Goal: Task Accomplishment & Management: Use online tool/utility

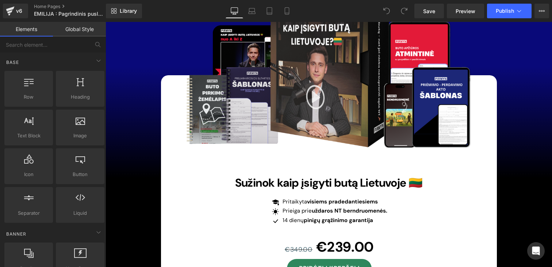
scroll to position [6852, 0]
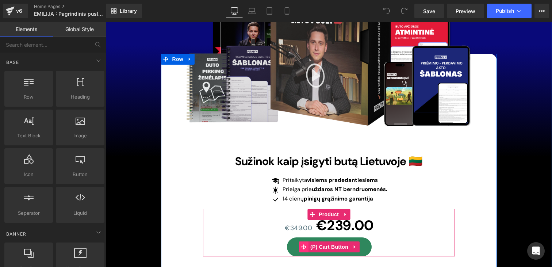
click at [303, 244] on icon at bounding box center [303, 246] width 5 height 5
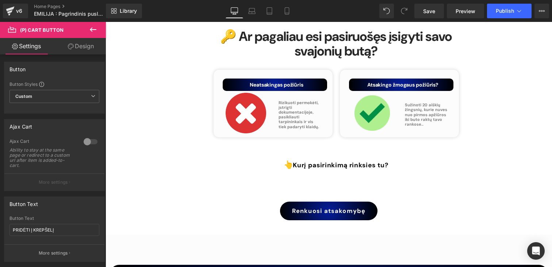
scroll to position [4995, 0]
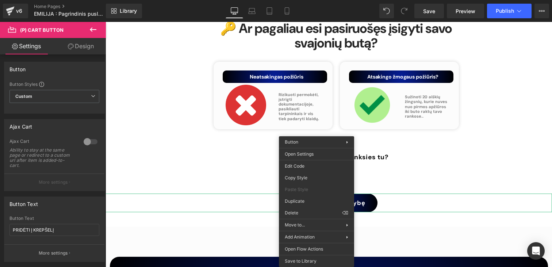
click at [238, 193] on div "Renkuosi atsakomybę" at bounding box center [328, 202] width 446 height 19
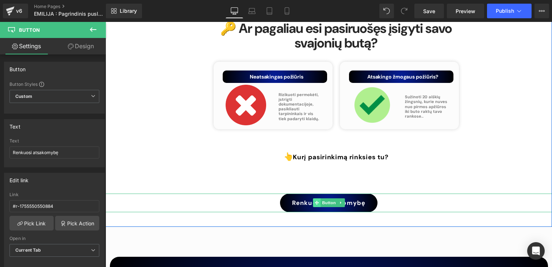
click at [318, 201] on icon at bounding box center [317, 203] width 4 height 4
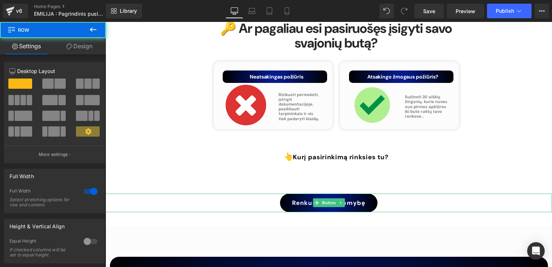
click at [241, 184] on div "🔑 Ar pagaliau esi pasiruošęs įsigyti savo svajonių butą? Heading Your heading t…" at bounding box center [328, 107] width 446 height 239
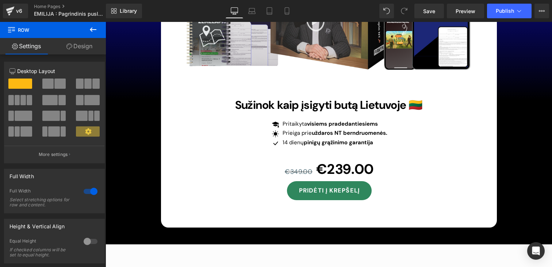
scroll to position [6897, 0]
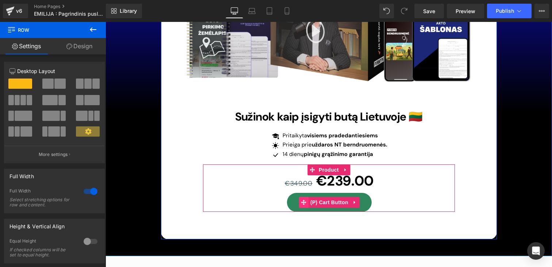
click at [304, 200] on icon at bounding box center [303, 202] width 5 height 5
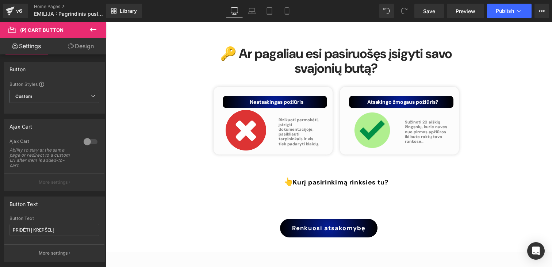
scroll to position [4971, 0]
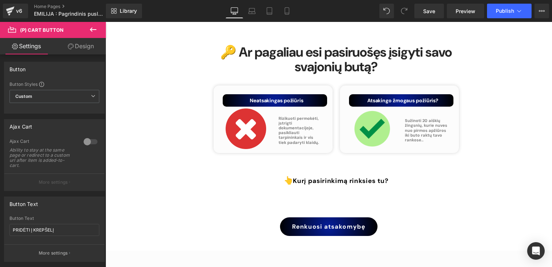
click at [299, 217] on link "Renkuosi atsakomybę" at bounding box center [328, 226] width 97 height 19
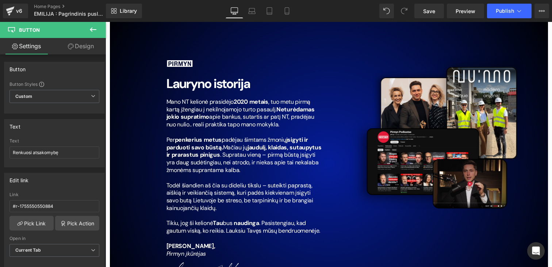
scroll to position [5069, 0]
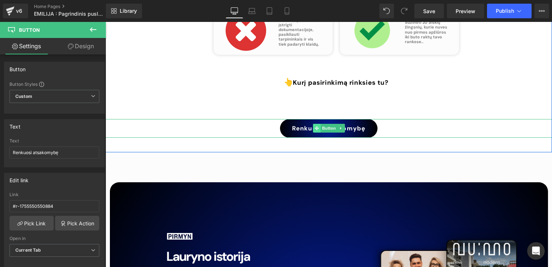
click at [313, 124] on span at bounding box center [317, 128] width 8 height 9
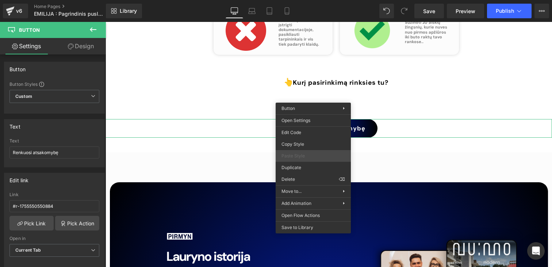
click at [302, 153] on span "Paste Style" at bounding box center [313, 156] width 64 height 7
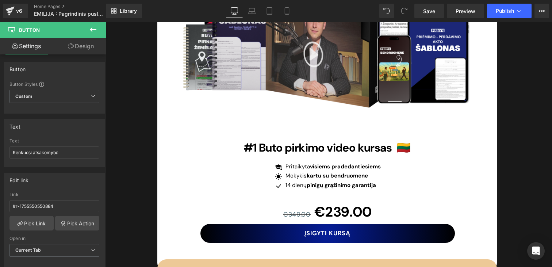
scroll to position [4168, 0]
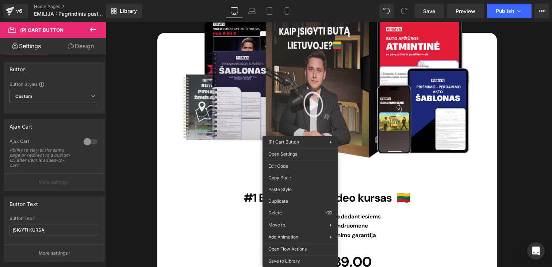
drag, startPoint x: 390, startPoint y: 211, endPoint x: 284, endPoint y: 189, distance: 107.7
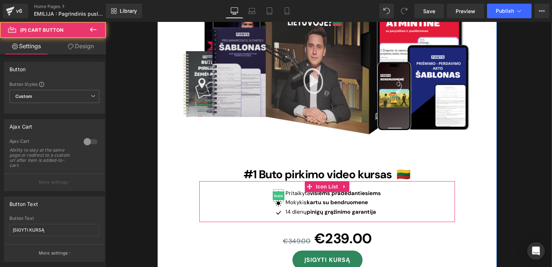
scroll to position [4233, 0]
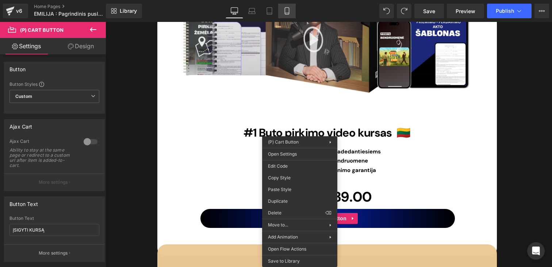
click at [285, 13] on icon at bounding box center [286, 10] width 7 height 7
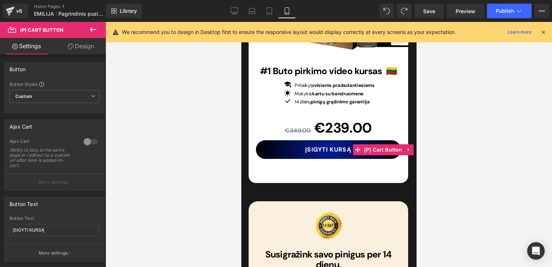
scroll to position [2721, 0]
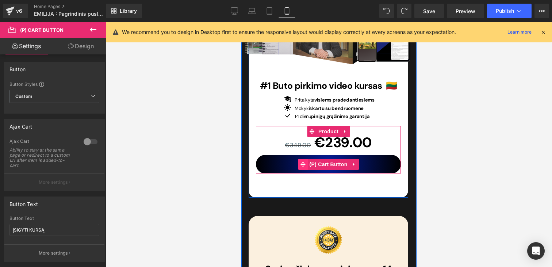
click at [302, 162] on icon at bounding box center [302, 164] width 5 height 5
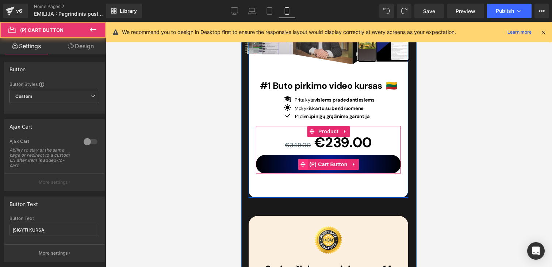
click at [302, 162] on icon at bounding box center [302, 164] width 5 height 5
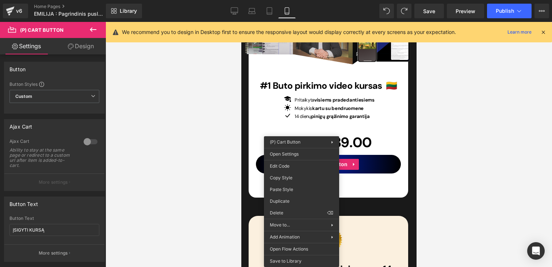
click at [81, 49] on link "Design" at bounding box center [80, 46] width 53 height 16
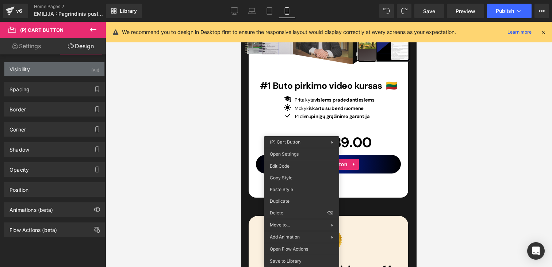
click at [29, 68] on div "Visibility" at bounding box center [19, 67] width 20 height 10
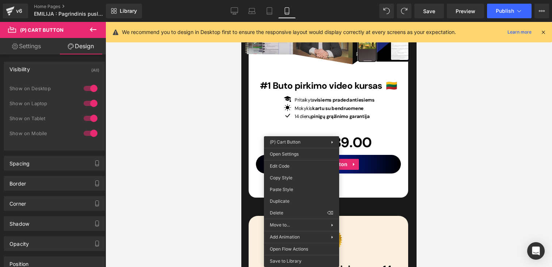
click at [31, 68] on div "Visibility (All)" at bounding box center [54, 69] width 100 height 14
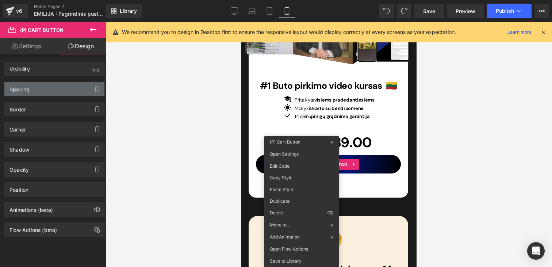
click at [31, 90] on div "Spacing" at bounding box center [54, 89] width 100 height 14
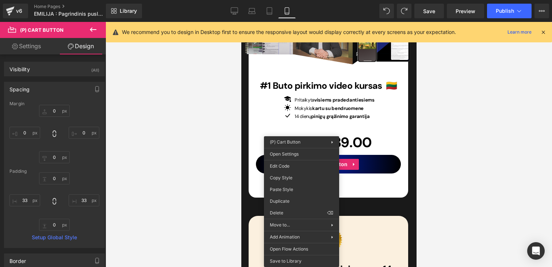
click at [33, 87] on div "Spacing" at bounding box center [54, 89] width 100 height 14
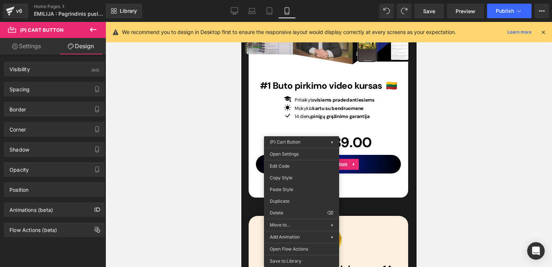
click at [35, 116] on div "Corner Corner Style Custom Custom Setup Global Style Custom Setup Global Style …" at bounding box center [54, 126] width 109 height 20
click at [35, 42] on link "Settings" at bounding box center [26, 46] width 53 height 16
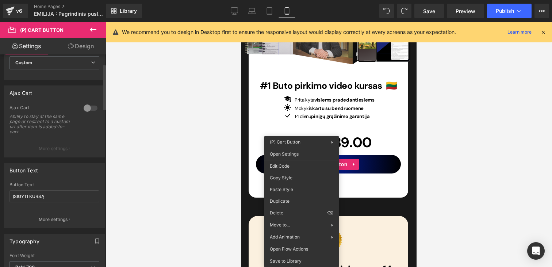
scroll to position [0, 0]
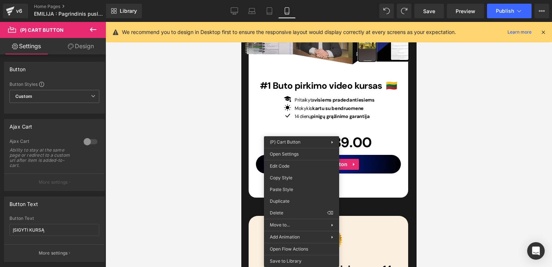
click at [77, 45] on link "Design" at bounding box center [80, 46] width 53 height 16
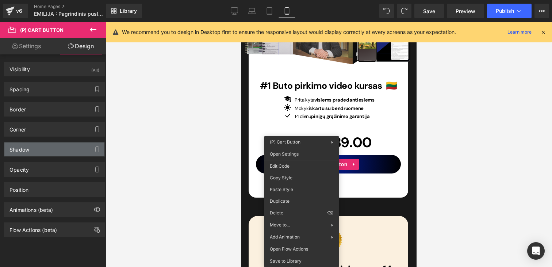
click at [29, 155] on div "Shadow" at bounding box center [54, 149] width 100 height 14
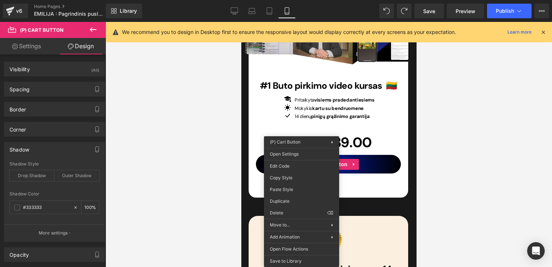
click at [27, 45] on link "Settings" at bounding box center [26, 46] width 53 height 16
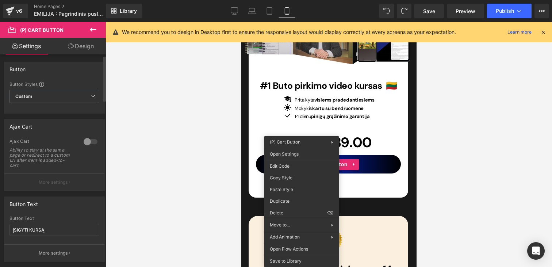
scroll to position [4, 0]
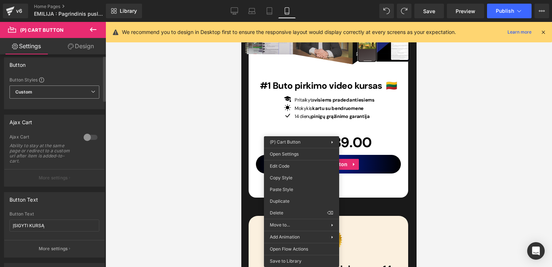
click at [60, 93] on span "Custom Setup Global Style" at bounding box center [54, 91] width 90 height 13
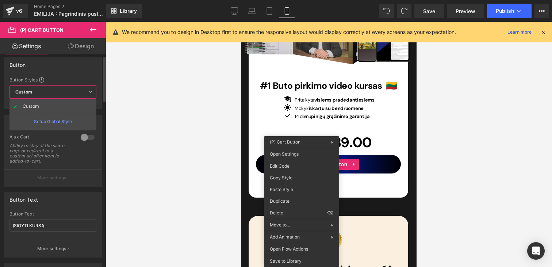
click at [77, 78] on div "Button Styles" at bounding box center [52, 80] width 87 height 6
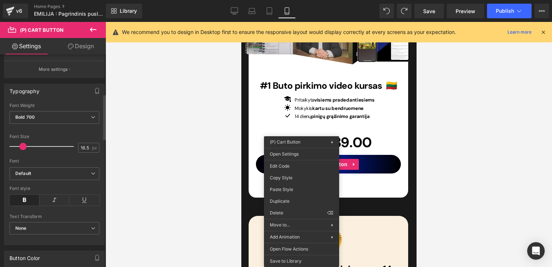
scroll to position [187, 0]
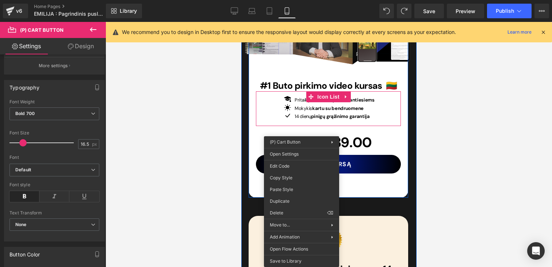
click at [261, 98] on div "Icon Pritaikyta visiems pradedantiesiems Text Block Icon Mokykis kartu su bendr…" at bounding box center [328, 109] width 145 height 27
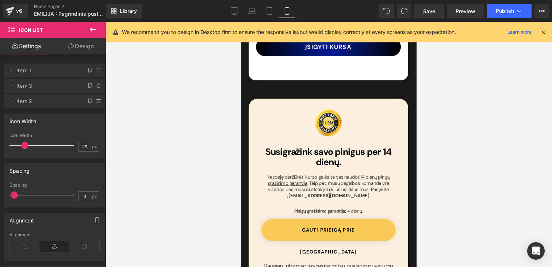
scroll to position [2825, 0]
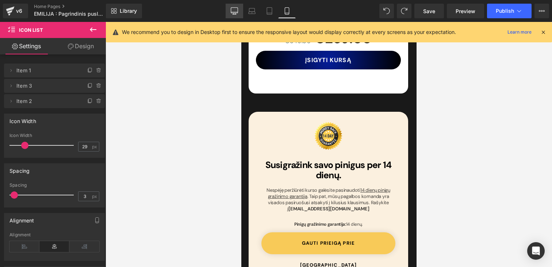
click at [238, 13] on icon at bounding box center [234, 10] width 7 height 7
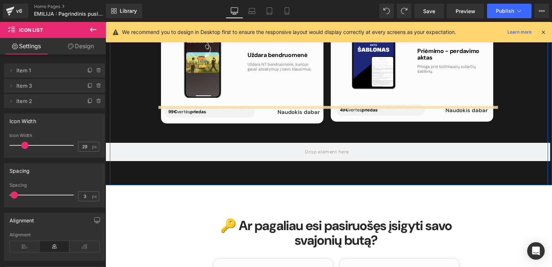
scroll to position [2695, 0]
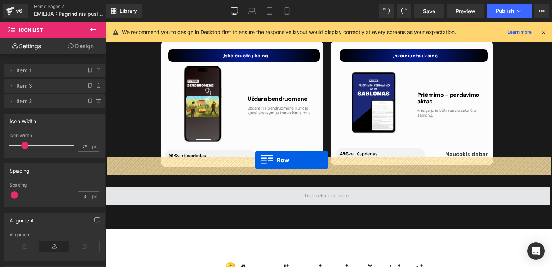
drag, startPoint x: 161, startPoint y: 69, endPoint x: 255, endPoint y: 160, distance: 130.4
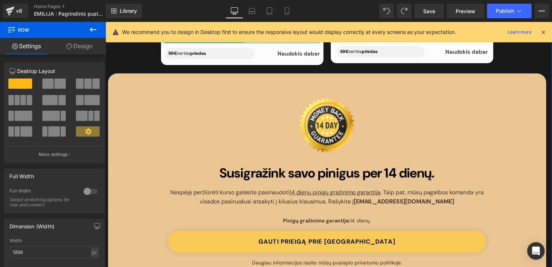
scroll to position [2886, 0]
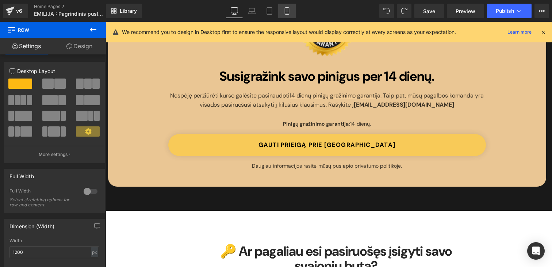
click at [288, 13] on icon at bounding box center [287, 13] width 4 height 0
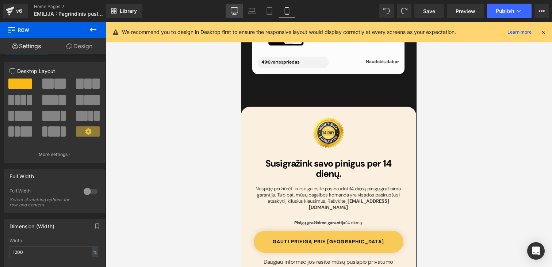
click at [230, 11] on link "Desktop" at bounding box center [235, 11] width 18 height 15
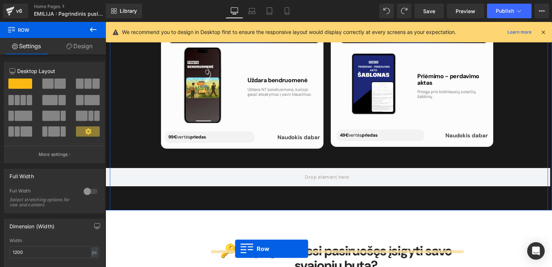
scroll to position [2750, 0]
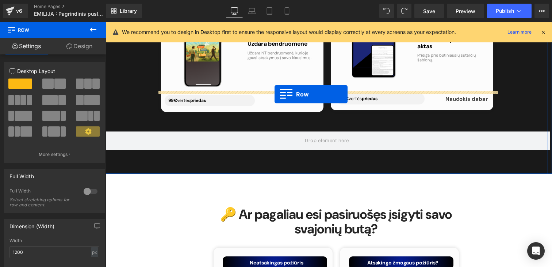
drag, startPoint x: 165, startPoint y: 112, endPoint x: 275, endPoint y: 94, distance: 111.3
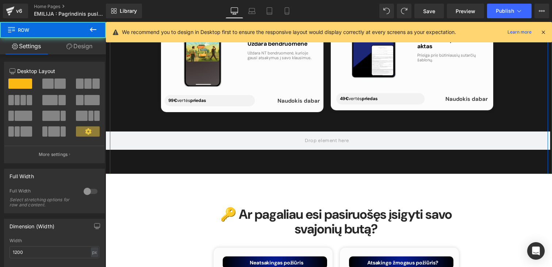
scroll to position [2743, 0]
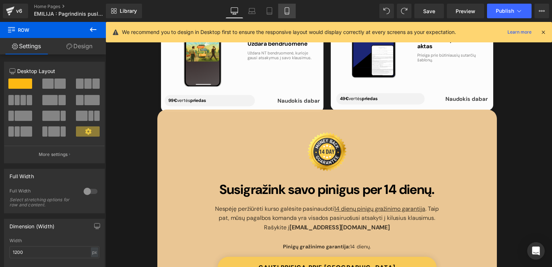
click at [288, 8] on icon at bounding box center [287, 11] width 4 height 7
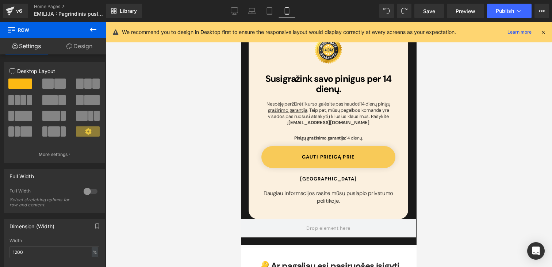
scroll to position [3325, 0]
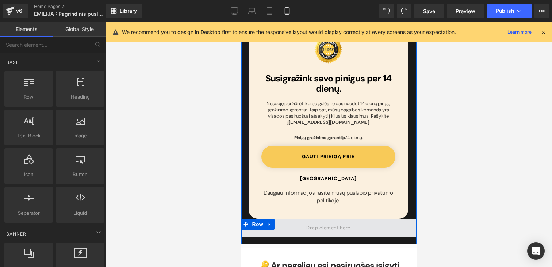
click at [306, 222] on span at bounding box center [327, 228] width 49 height 12
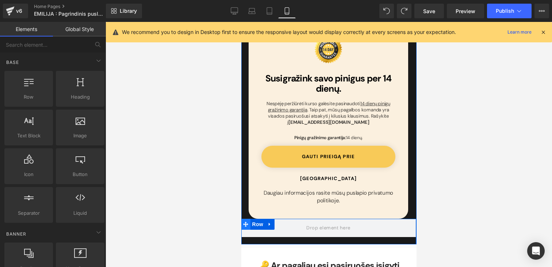
click at [247, 222] on icon at bounding box center [245, 224] width 5 height 5
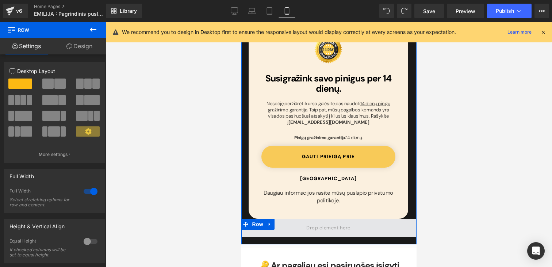
click at [245, 219] on span at bounding box center [245, 224] width 9 height 11
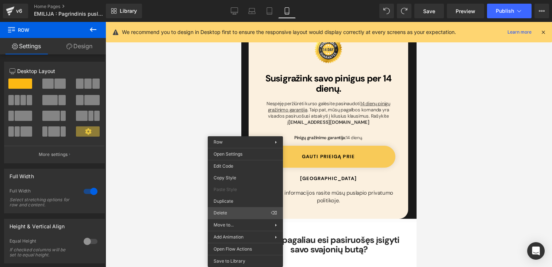
click at [235, 207] on div "Row You are previewing how the will restyle your page. You can not edit Element…" at bounding box center [276, 139] width 552 height 279
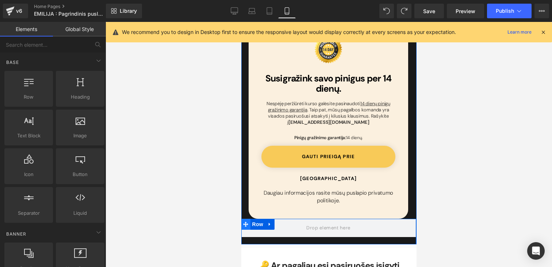
click at [246, 222] on icon at bounding box center [245, 224] width 5 height 5
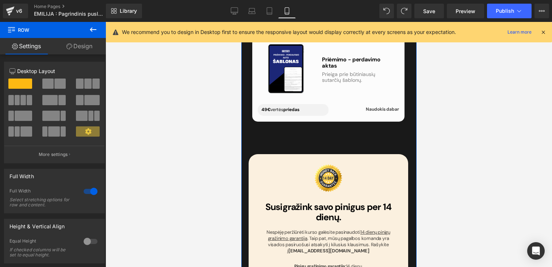
scroll to position [3164, 0]
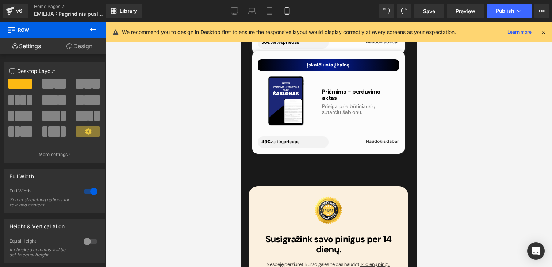
click at [223, 9] on div "Library Mobile Desktop Laptop Tablet Mobile Save Preview Publish Scheduled View…" at bounding box center [329, 11] width 446 height 15
click at [232, 9] on icon at bounding box center [234, 10] width 7 height 7
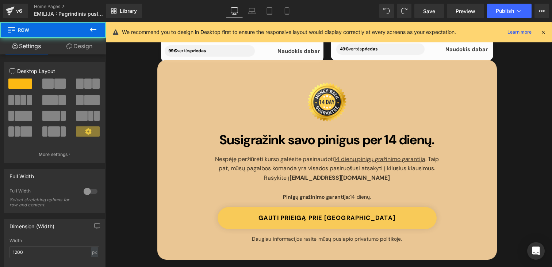
click at [188, 96] on div "Image Susigražink savo pinigus per 14 dienų. Heading Nespėję peržiūrėti kurso g…" at bounding box center [326, 160] width 339 height 200
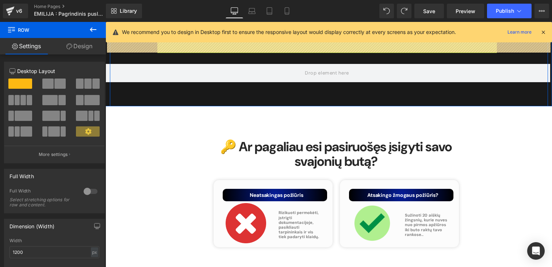
scroll to position [2803, 0]
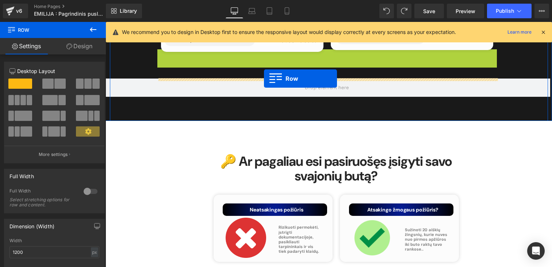
drag, startPoint x: 164, startPoint y: 69, endPoint x: 264, endPoint y: 79, distance: 100.9
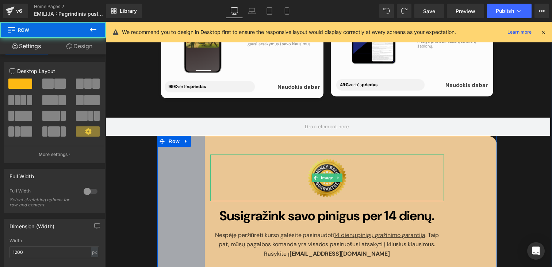
scroll to position [2736, 0]
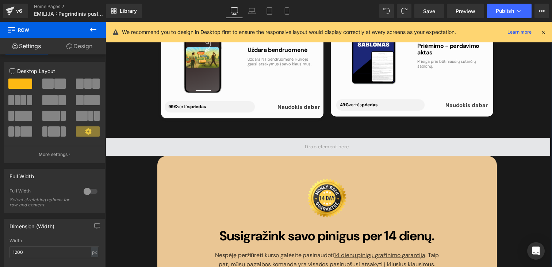
click at [198, 138] on span at bounding box center [327, 147] width 446 height 18
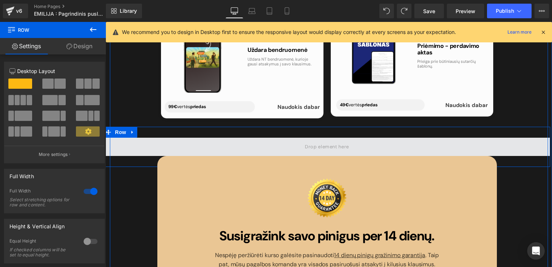
click at [175, 138] on span at bounding box center [327, 147] width 446 height 18
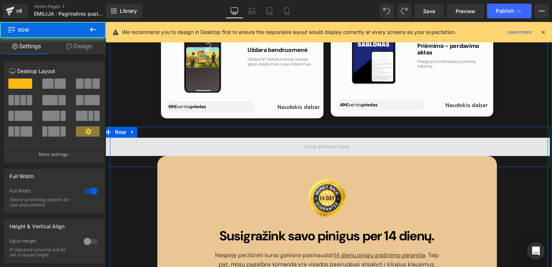
click at [161, 138] on span at bounding box center [327, 147] width 446 height 18
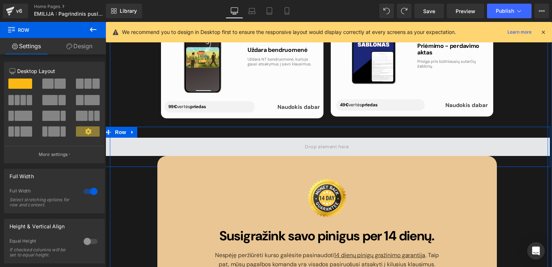
click at [182, 138] on span at bounding box center [327, 147] width 446 height 18
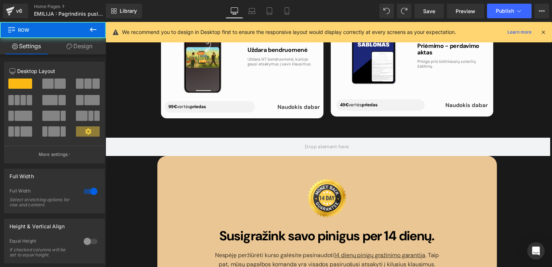
click at [92, 28] on icon at bounding box center [93, 29] width 7 height 4
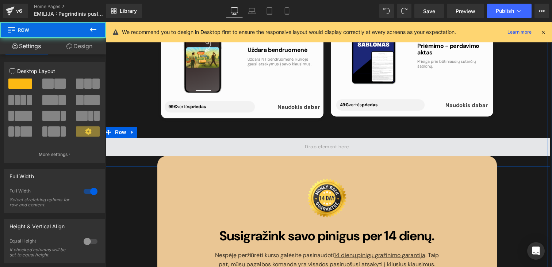
click at [170, 138] on span at bounding box center [327, 147] width 446 height 18
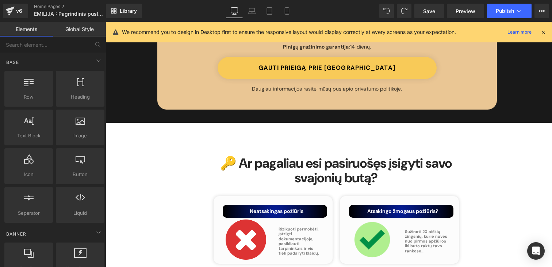
scroll to position [2883, 0]
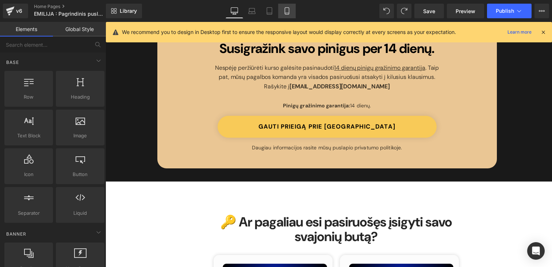
click at [287, 8] on icon at bounding box center [286, 10] width 7 height 7
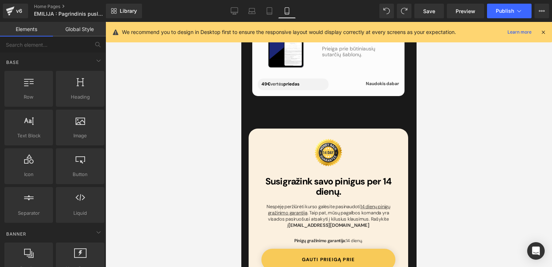
scroll to position [3218, 0]
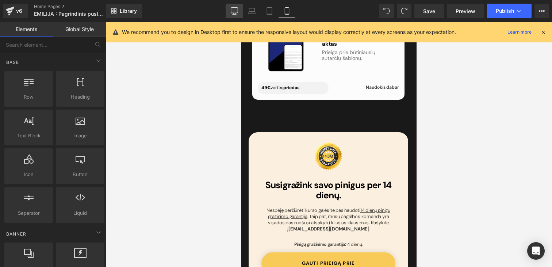
click at [235, 9] on icon at bounding box center [234, 10] width 7 height 7
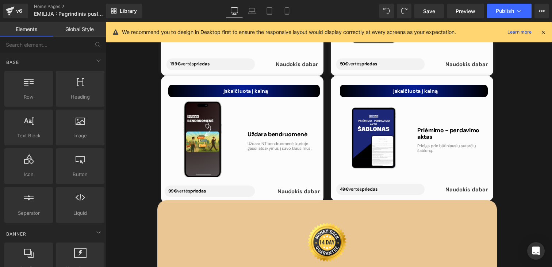
scroll to position [2673, 0]
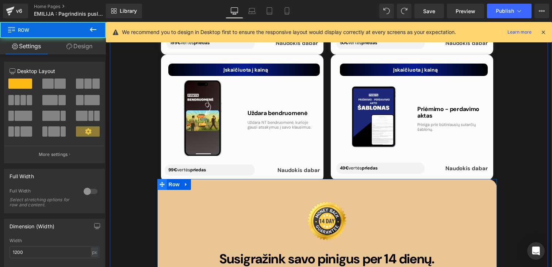
click at [164, 182] on icon at bounding box center [162, 184] width 5 height 5
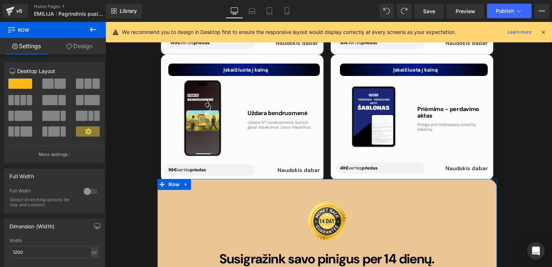
click at [92, 43] on link "Design" at bounding box center [79, 46] width 53 height 16
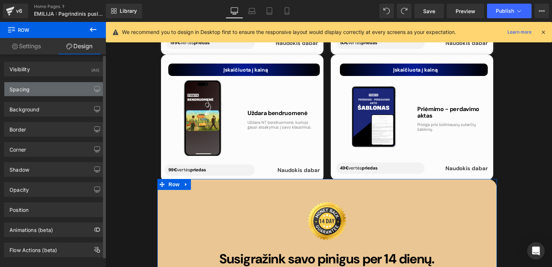
click at [16, 89] on div "Spacing" at bounding box center [19, 87] width 20 height 10
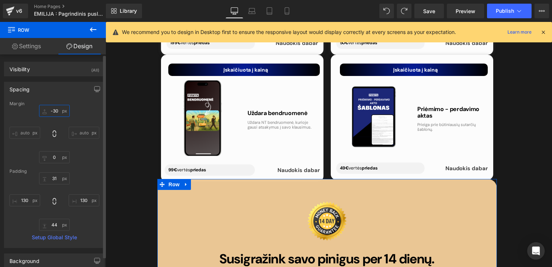
click at [56, 109] on input "-30" at bounding box center [54, 111] width 31 height 12
type input "į"
type input "0"
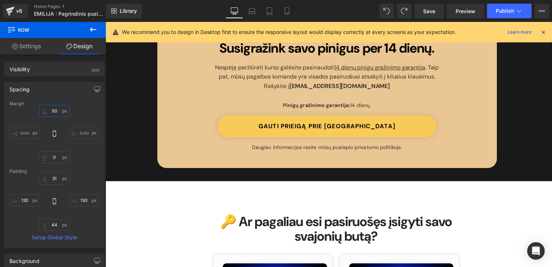
scroll to position [2909, 0]
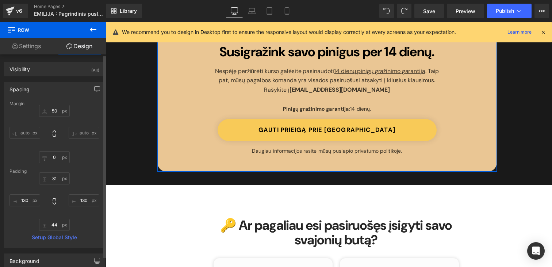
click at [97, 87] on button "button" at bounding box center [97, 89] width 12 height 14
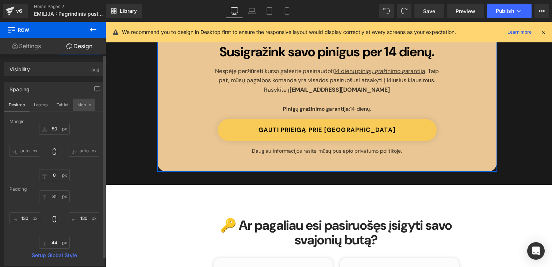
click at [83, 107] on button "Mobile" at bounding box center [84, 105] width 22 height 12
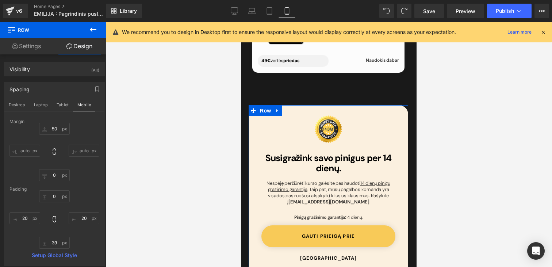
scroll to position [3220, 0]
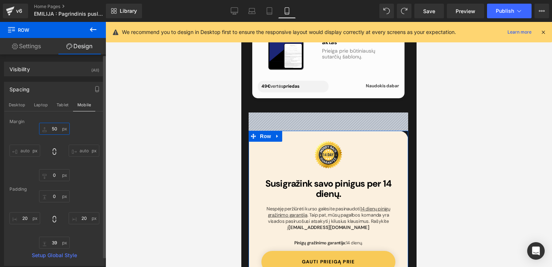
click at [54, 127] on input "50" at bounding box center [54, 129] width 31 height 12
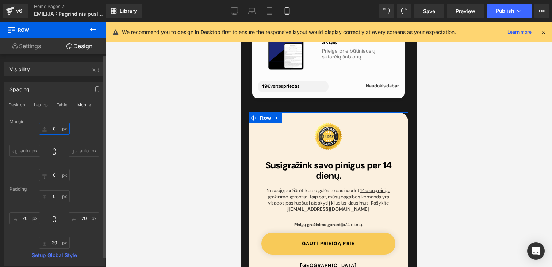
type input "0"
click at [90, 127] on div "0 auto 0 auto" at bounding box center [54, 152] width 90 height 58
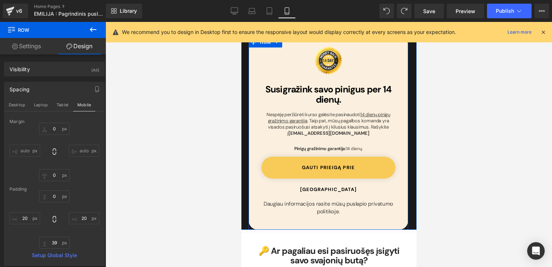
scroll to position [3304, 0]
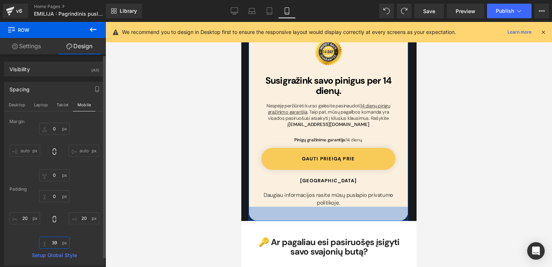
click at [53, 242] on input "44" at bounding box center [54, 243] width 31 height 12
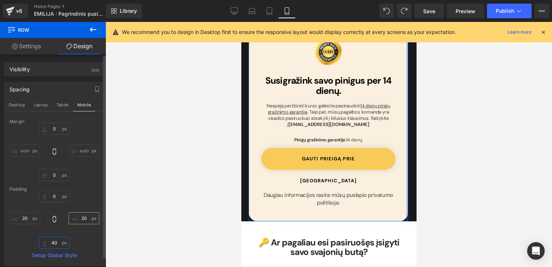
type input "4"
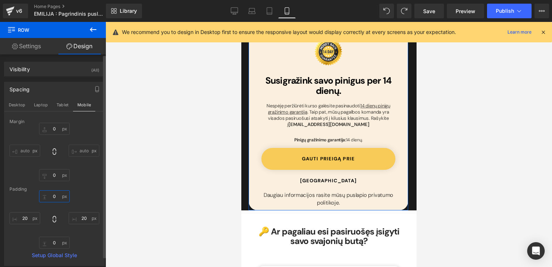
click at [54, 197] on input "31" at bounding box center [54, 196] width 31 height 12
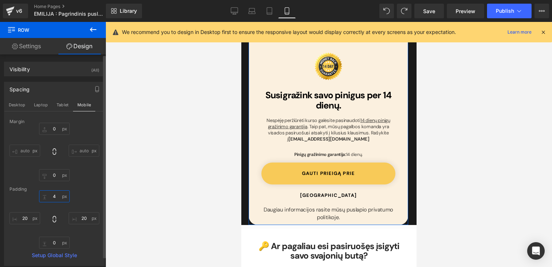
type input "0"
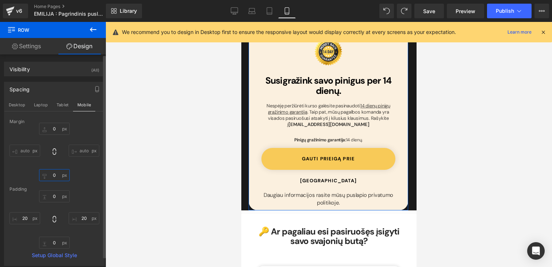
click at [53, 173] on input "0" at bounding box center [54, 175] width 31 height 12
type input "50"
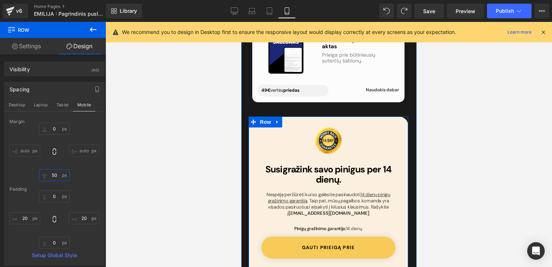
scroll to position [3210, 0]
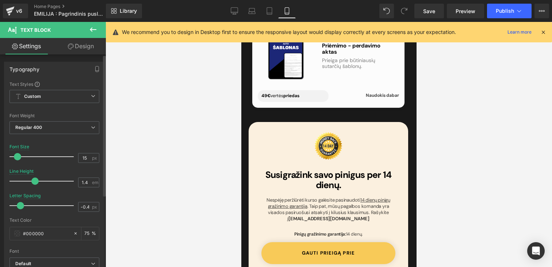
click at [19, 158] on span at bounding box center [17, 156] width 7 height 7
click at [274, 9] on link "Tablet" at bounding box center [270, 11] width 18 height 15
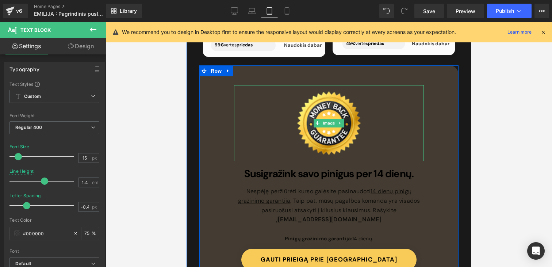
scroll to position [2839, 0]
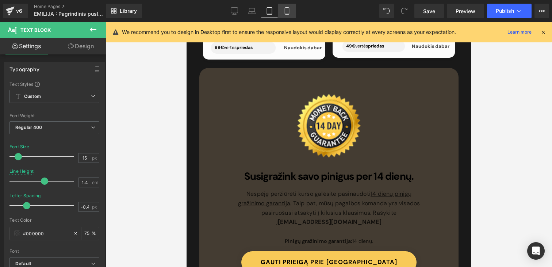
click at [287, 8] on icon at bounding box center [286, 10] width 7 height 7
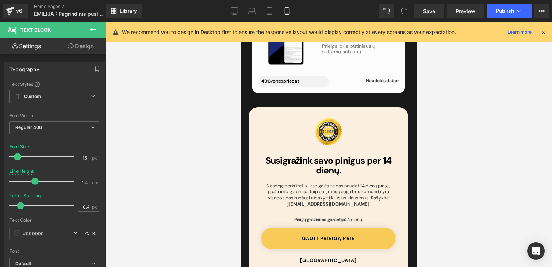
scroll to position [3224, 0]
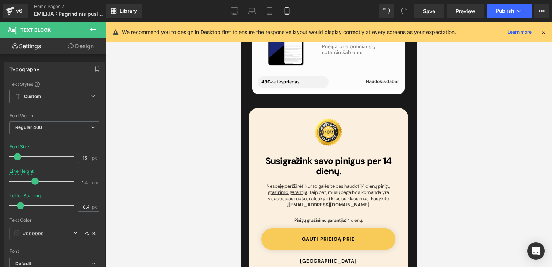
click at [254, 108] on div "Image Susigražink savo pinigus per 14 dienų. Heading Nespėję peržiūrėti kurso g…" at bounding box center [328, 195] width 160 height 174
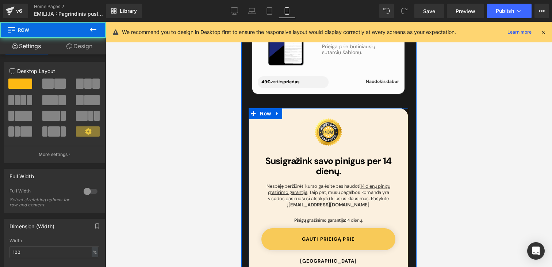
click at [254, 111] on icon at bounding box center [252, 113] width 5 height 5
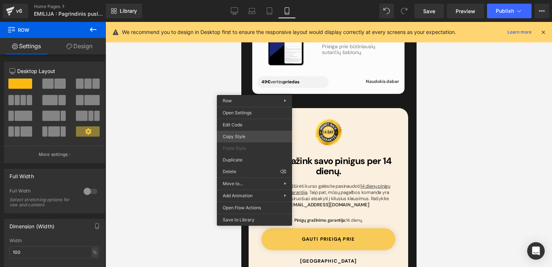
click at [236, 134] on div "Row You are previewing how the will restyle your page. You can not edit Element…" at bounding box center [276, 139] width 552 height 279
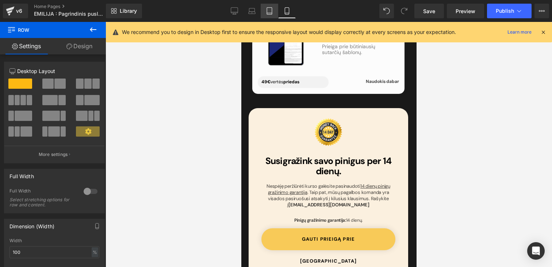
click at [272, 11] on icon at bounding box center [269, 11] width 5 height 7
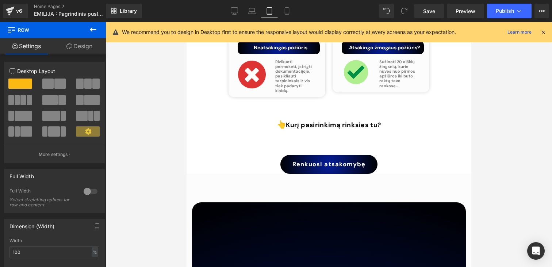
scroll to position [2805, 0]
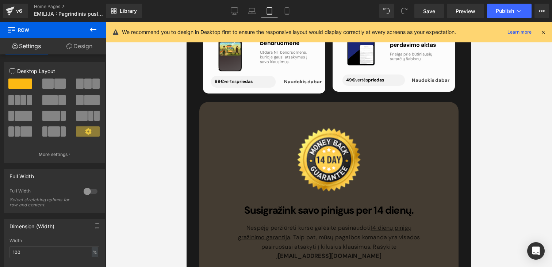
click at [216, 103] on span "Row" at bounding box center [216, 107] width 12 height 9
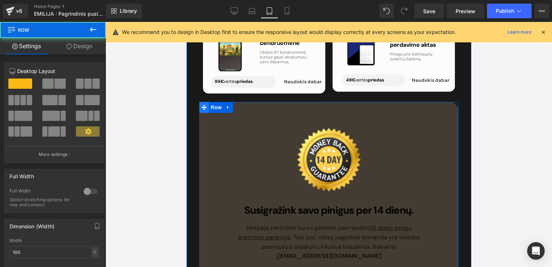
click at [205, 104] on icon at bounding box center [203, 106] width 5 height 5
click at [219, 102] on div "Image Susigražink savo pinigus per 14 dienų. Heading Nespėję peržiūrėti kurso g…" at bounding box center [328, 225] width 259 height 246
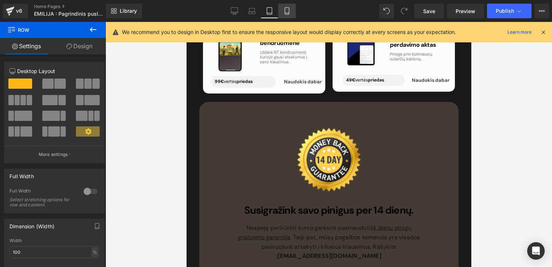
click at [284, 8] on icon at bounding box center [286, 10] width 7 height 7
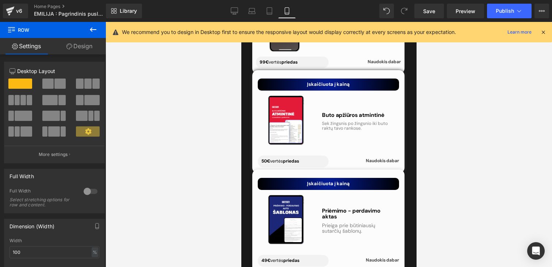
scroll to position [3224, 0]
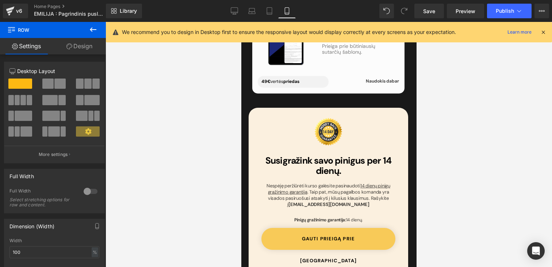
click at [257, 108] on div "Image Susigražink savo pinigus per 14 dienų. Heading Nespėję peržiūrėti kurso g…" at bounding box center [328, 193] width 145 height 170
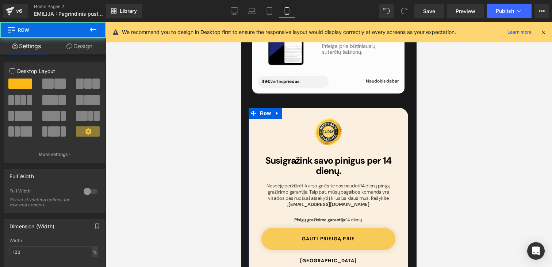
click at [74, 47] on link "Design" at bounding box center [79, 46] width 53 height 16
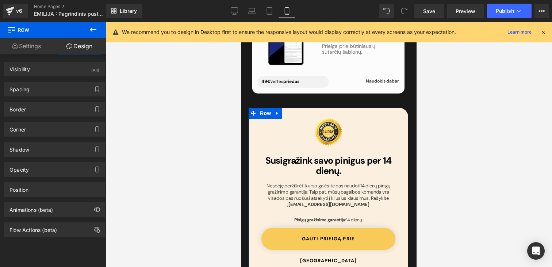
click at [26, 50] on link "Settings" at bounding box center [26, 46] width 53 height 16
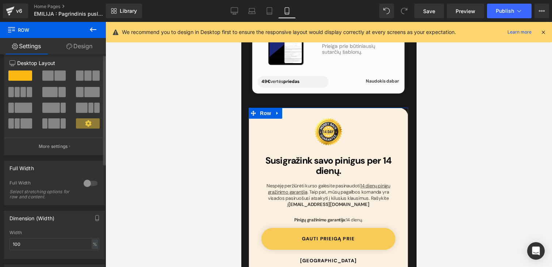
scroll to position [0, 0]
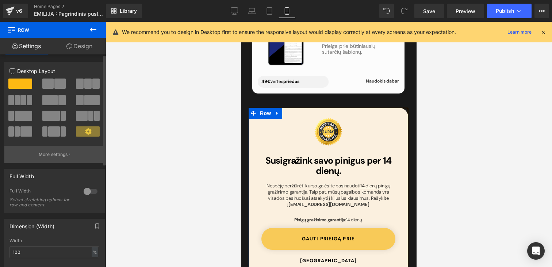
click at [47, 155] on p "More settings" at bounding box center [53, 154] width 29 height 7
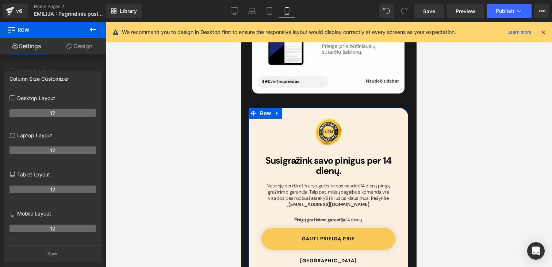
click at [76, 47] on link "Design" at bounding box center [79, 46] width 53 height 16
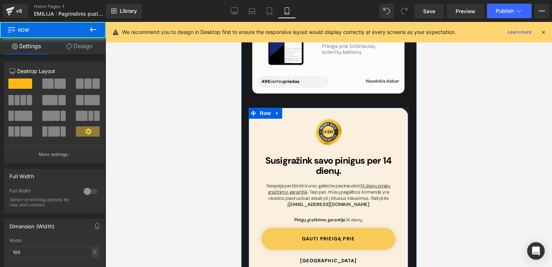
click at [258, 130] on div "Image Susigražink savo pinigus per 14 dienų. Heading Nespėję peržiūrėti kurso g…" at bounding box center [328, 193] width 145 height 170
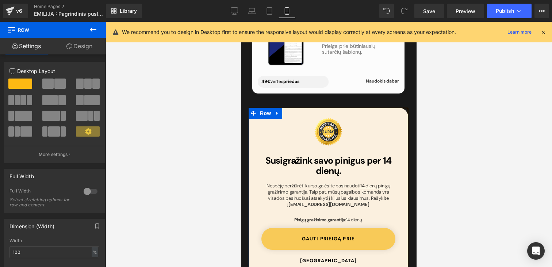
click at [93, 46] on link "Design" at bounding box center [79, 46] width 53 height 16
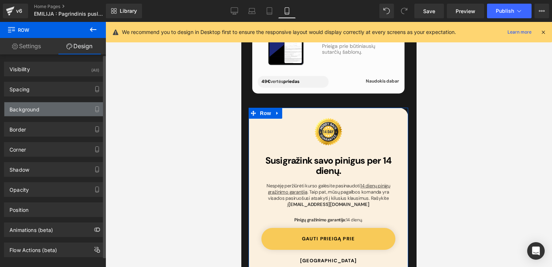
click at [28, 112] on div "Background" at bounding box center [54, 109] width 100 height 14
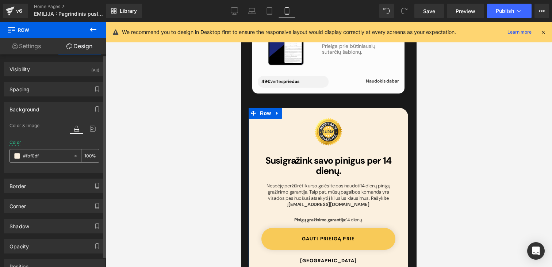
click at [42, 158] on input "#fbf0df" at bounding box center [46, 156] width 47 height 8
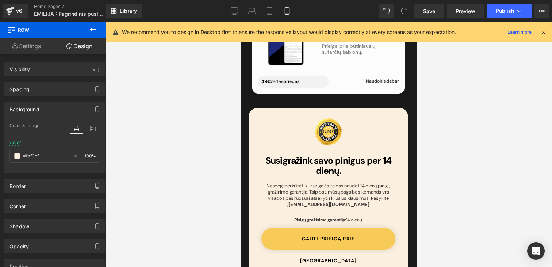
click at [278, 10] on div "Desktop Laptop Tablet Mobile" at bounding box center [261, 11] width 70 height 15
drag, startPoint x: 269, startPoint y: 11, endPoint x: 83, endPoint y: 31, distance: 187.7
click at [269, 11] on icon at bounding box center [269, 10] width 7 height 7
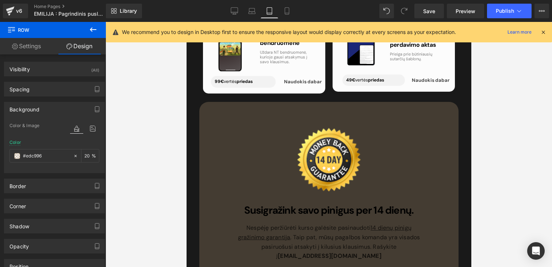
scroll to position [2805, 0]
click at [264, 132] on div at bounding box center [329, 159] width 190 height 76
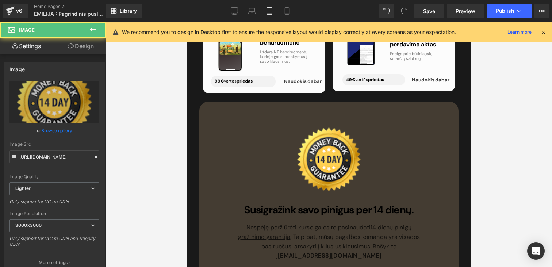
click at [186, 22] on div "80px" at bounding box center [186, 22] width 0 height 0
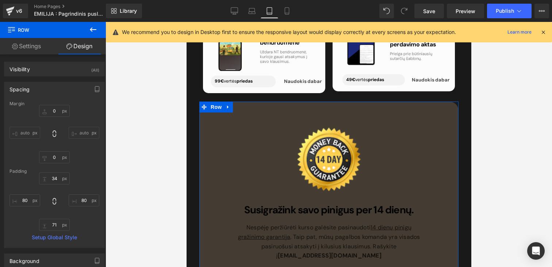
scroll to position [135, 0]
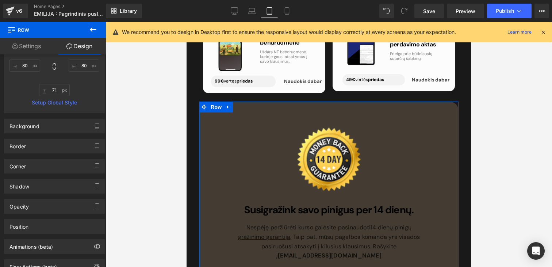
click at [58, 133] on div "Border Border Style Custom Custom Setup Global Style Custom Setup Global Style …" at bounding box center [54, 143] width 109 height 20
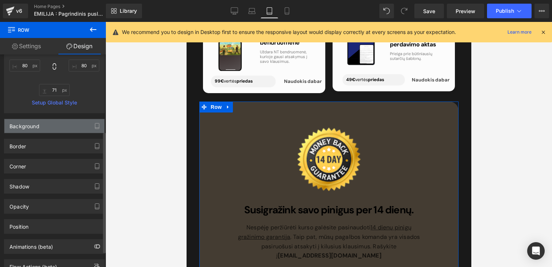
click at [58, 126] on div "Background" at bounding box center [54, 126] width 100 height 14
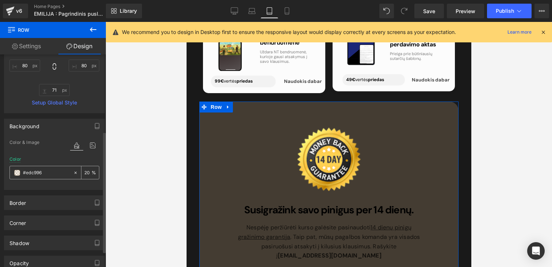
click at [46, 167] on div "#edc996" at bounding box center [41, 172] width 63 height 13
click at [46, 177] on div "#edc996" at bounding box center [41, 172] width 63 height 13
click at [46, 170] on input "#edc996" at bounding box center [46, 173] width 47 height 8
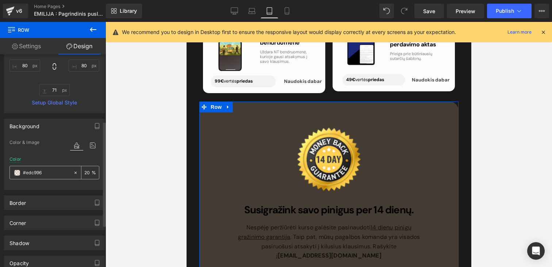
click at [46, 170] on input "#edc996" at bounding box center [46, 173] width 47 height 8
paste input "fbf0df"
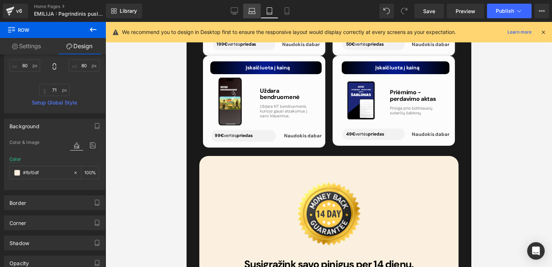
type input "#fbf0df"
click at [256, 8] on icon at bounding box center [251, 10] width 7 height 7
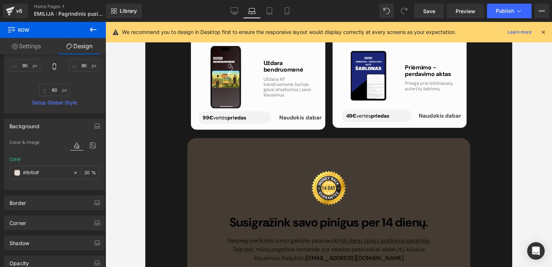
scroll to position [2827, 0]
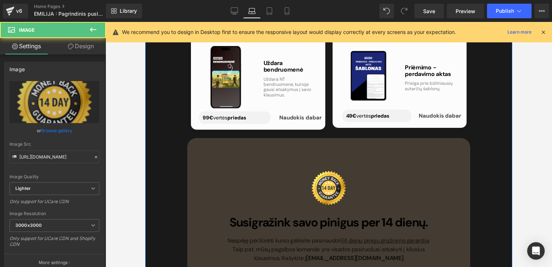
click at [230, 189] on div at bounding box center [329, 187] width 206 height 41
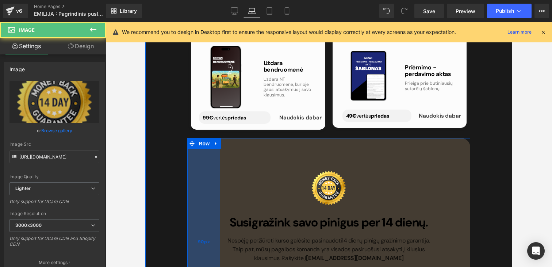
click at [199, 181] on div "90px" at bounding box center [203, 242] width 33 height 208
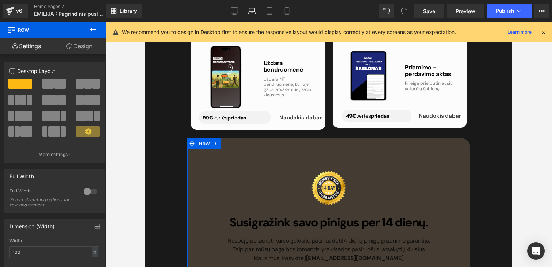
click at [79, 44] on link "Design" at bounding box center [79, 46] width 53 height 16
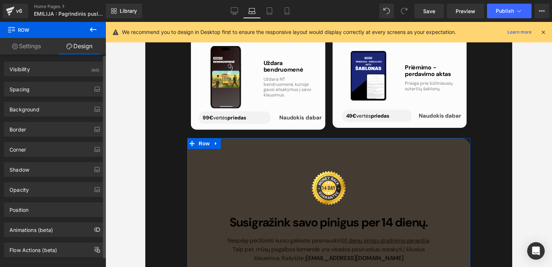
click at [20, 100] on div "Background Color & Image color Color % Image Replace Image Upload image or Brow…" at bounding box center [54, 106] width 109 height 20
click at [20, 107] on div "Background" at bounding box center [24, 107] width 30 height 10
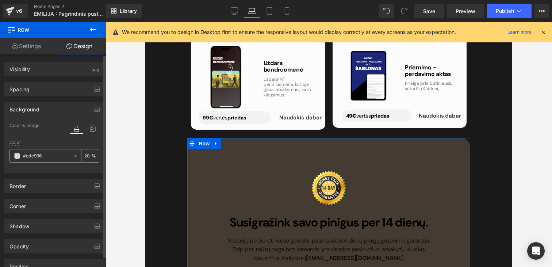
click at [40, 154] on input "text" at bounding box center [46, 156] width 47 height 8
paste input "fbf0df"
type input "#fbf0df"
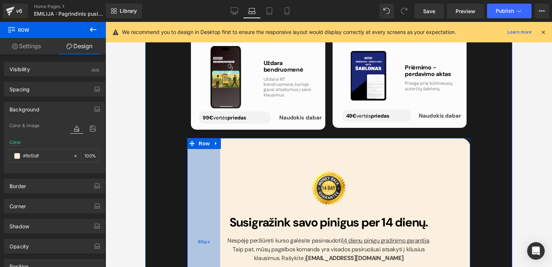
click at [208, 165] on div "90px" at bounding box center [203, 242] width 33 height 208
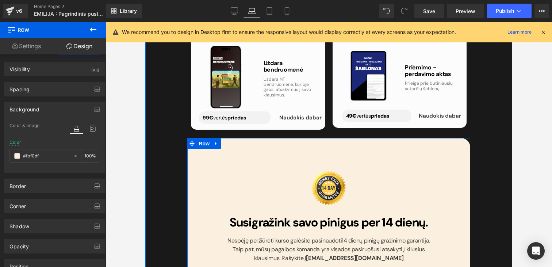
click at [145, 22] on div at bounding box center [145, 22] width 0 height 0
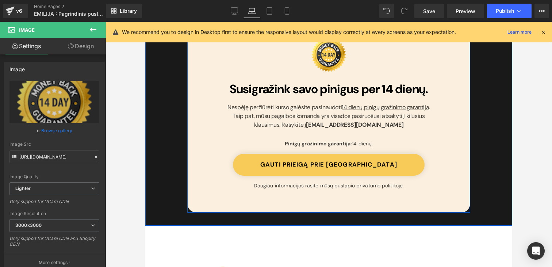
scroll to position [2903, 0]
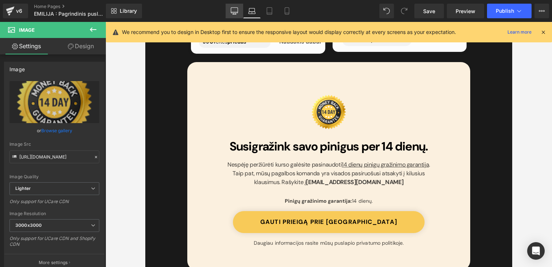
click at [233, 15] on link "Desktop" at bounding box center [235, 11] width 18 height 15
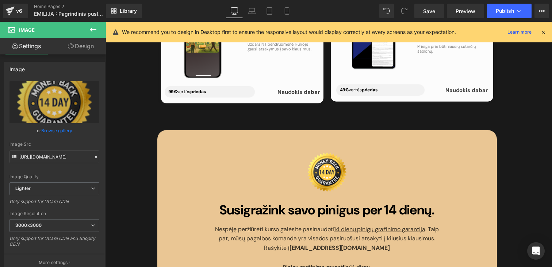
scroll to position [2758, 0]
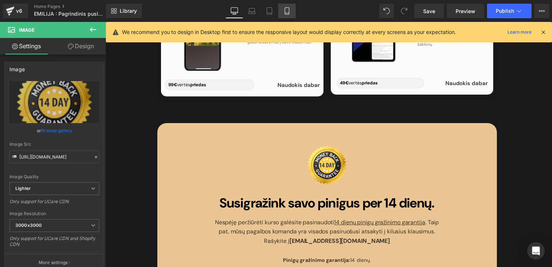
click at [281, 10] on link "Mobile" at bounding box center [287, 11] width 18 height 15
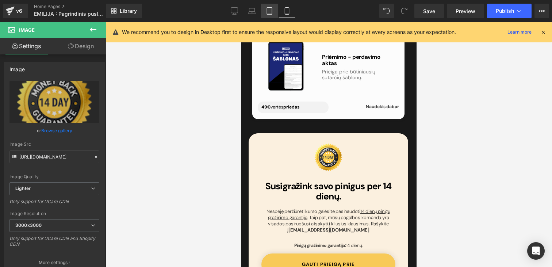
click at [261, 13] on link "Tablet" at bounding box center [270, 11] width 18 height 15
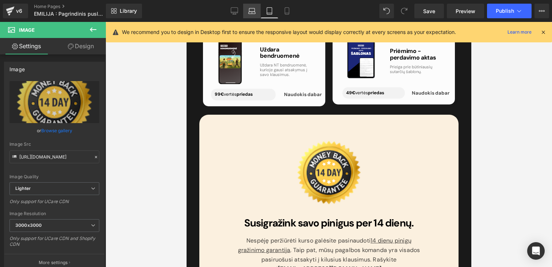
click at [254, 13] on icon at bounding box center [251, 10] width 7 height 7
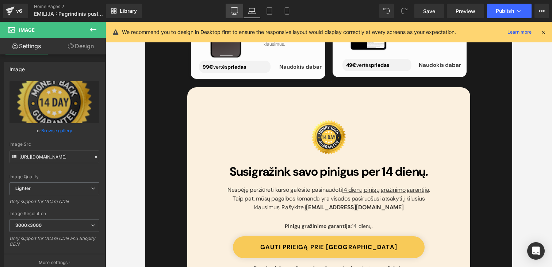
click at [233, 9] on icon at bounding box center [234, 10] width 7 height 7
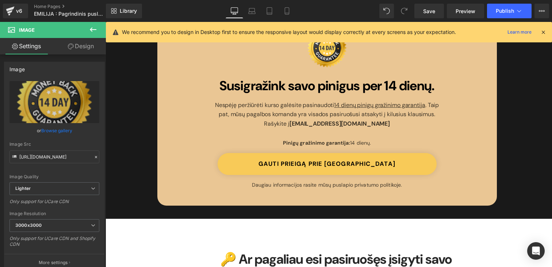
scroll to position [2821, 0]
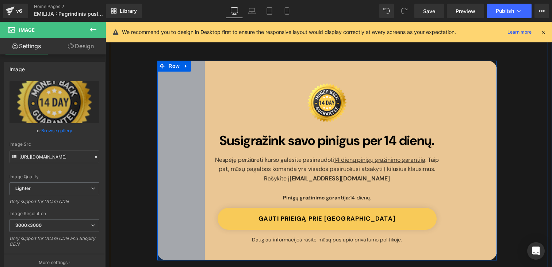
click at [174, 68] on div "Image Susigražink savo pinigus per 14 dienų. Heading Nespėję peržiūrėti kurso g…" at bounding box center [326, 161] width 339 height 200
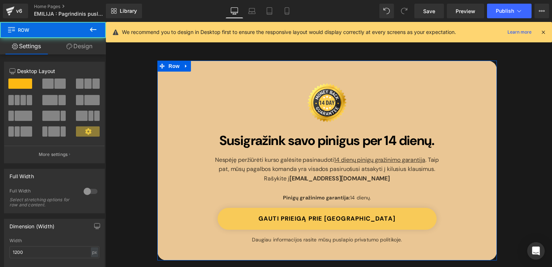
click at [84, 44] on link "Design" at bounding box center [79, 46] width 53 height 16
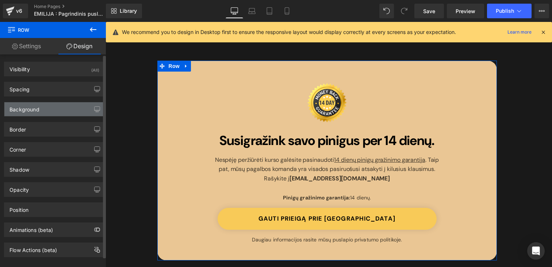
click at [35, 110] on div "Background" at bounding box center [24, 107] width 30 height 10
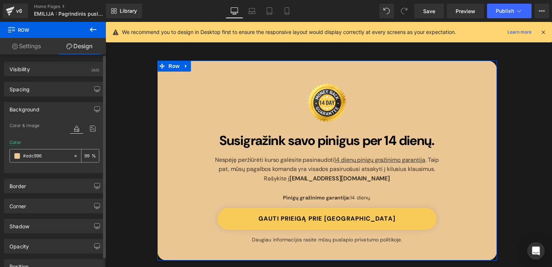
click at [35, 154] on input "text" at bounding box center [46, 156] width 47 height 8
paste input "fbf0df"
type input "#fbf0df"
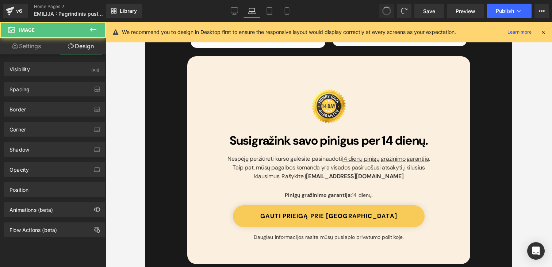
scroll to position [2909, 0]
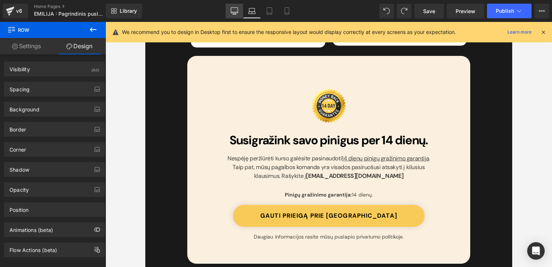
click at [227, 16] on link "Desktop" at bounding box center [235, 11] width 18 height 15
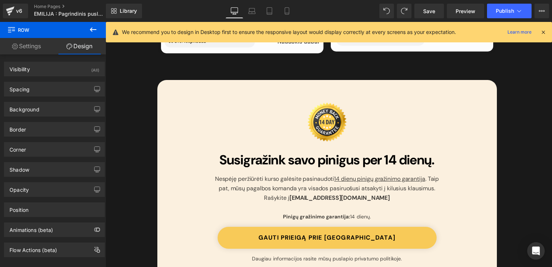
scroll to position [2796, 0]
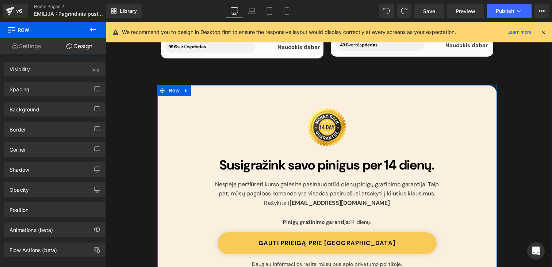
click at [219, 104] on div "Image" at bounding box center [327, 127] width 234 height 47
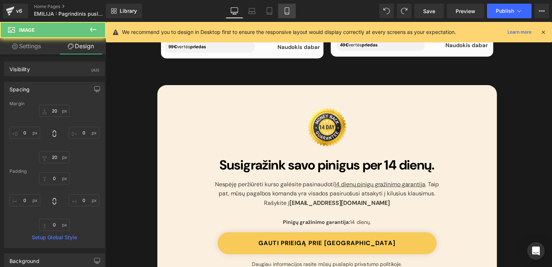
click at [287, 15] on link "Mobile" at bounding box center [287, 11] width 18 height 15
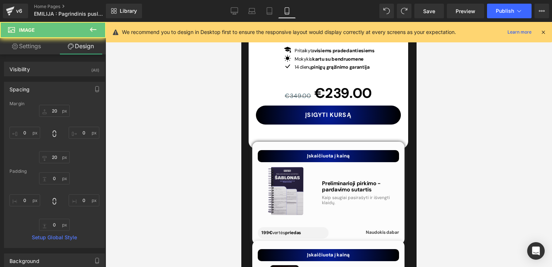
scroll to position [3265, 0]
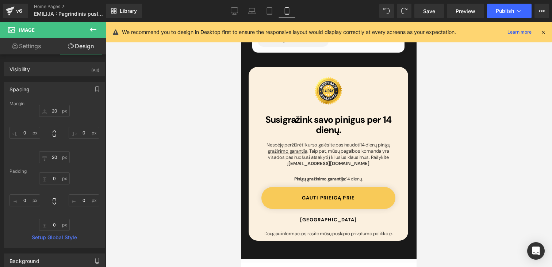
click at [279, 12] on link "Mobile" at bounding box center [287, 11] width 18 height 15
click at [267, 11] on icon at bounding box center [269, 11] width 5 height 7
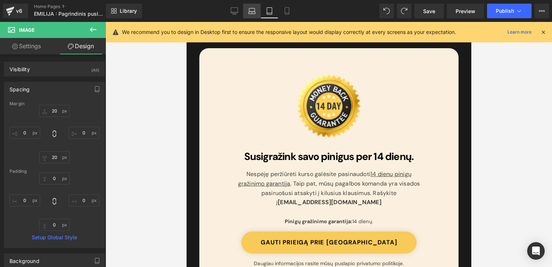
click at [254, 12] on icon at bounding box center [252, 13] width 7 height 2
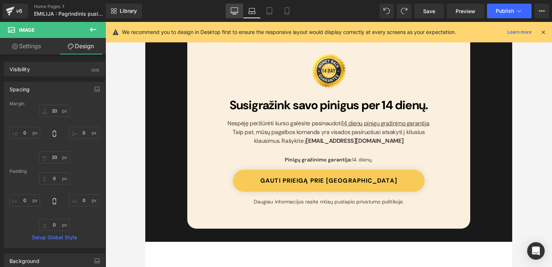
click at [237, 12] on icon at bounding box center [234, 12] width 7 height 0
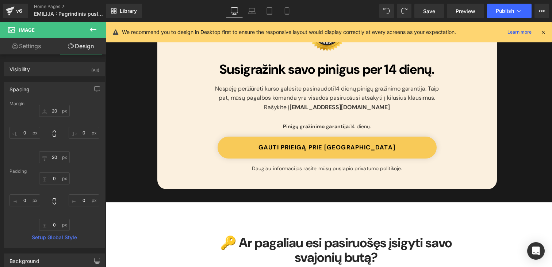
click at [197, 108] on div "Image Susigražink savo pinigus per 14 dienų. Heading Nespėję peržiūrėti kurso g…" at bounding box center [326, 89] width 339 height 200
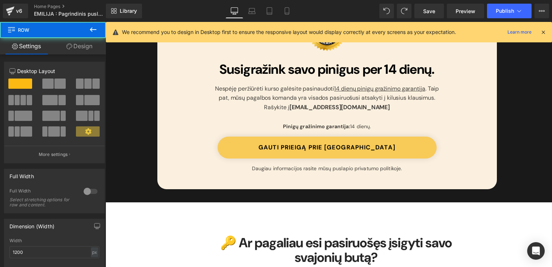
scroll to position [2891, 0]
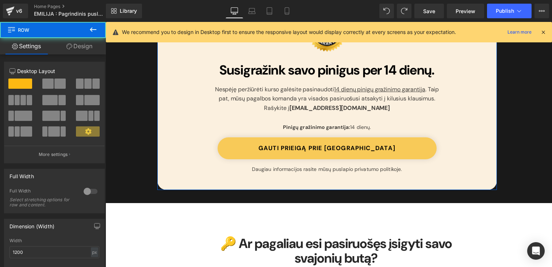
click at [75, 49] on link "Design" at bounding box center [79, 46] width 53 height 16
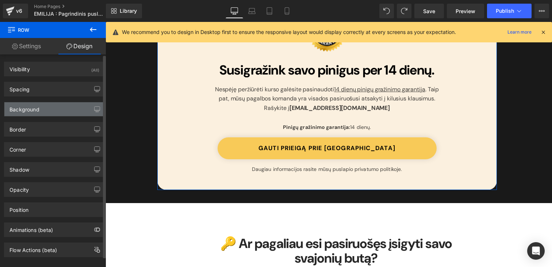
click at [41, 108] on div "Background" at bounding box center [54, 109] width 100 height 14
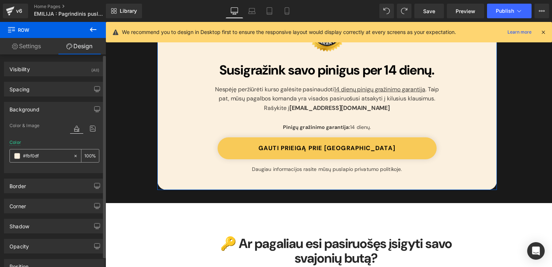
click at [32, 150] on div "#fbf0df" at bounding box center [41, 155] width 63 height 13
click at [19, 151] on div "#fbf0df" at bounding box center [41, 155] width 63 height 13
click at [19, 156] on span at bounding box center [17, 156] width 6 height 6
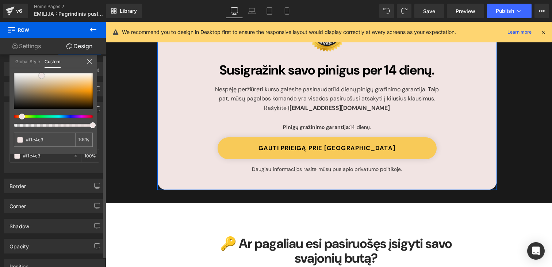
drag, startPoint x: 76, startPoint y: 74, endPoint x: 42, endPoint y: 74, distance: 33.6
click at [42, 74] on span at bounding box center [42, 76] width 6 height 6
click at [89, 60] on icon at bounding box center [90, 61] width 6 height 6
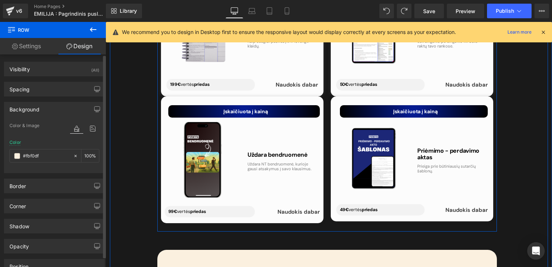
scroll to position [2621, 0]
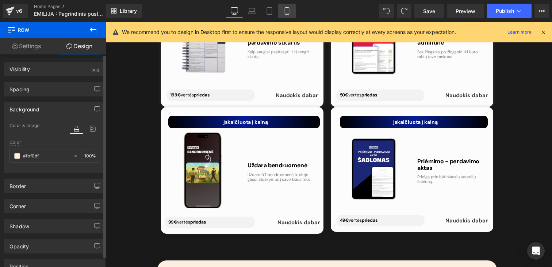
click at [289, 15] on link "Mobile" at bounding box center [287, 11] width 18 height 15
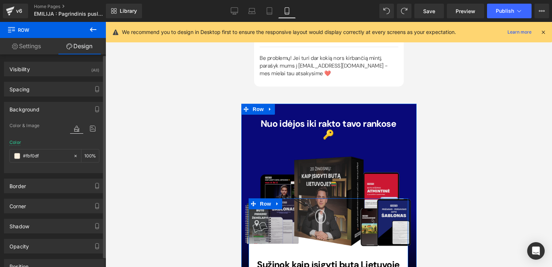
scroll to position [5092, 0]
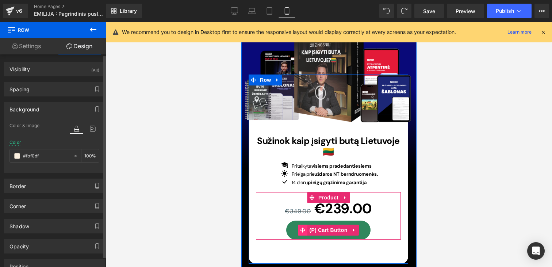
click at [301, 227] on icon at bounding box center [302, 229] width 5 height 5
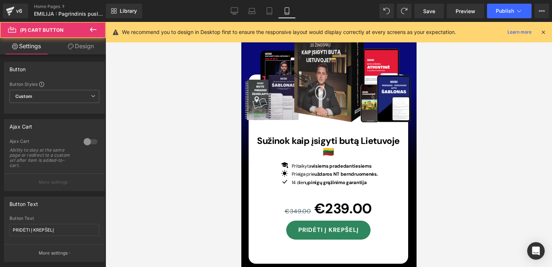
click at [69, 49] on icon at bounding box center [71, 46] width 6 height 6
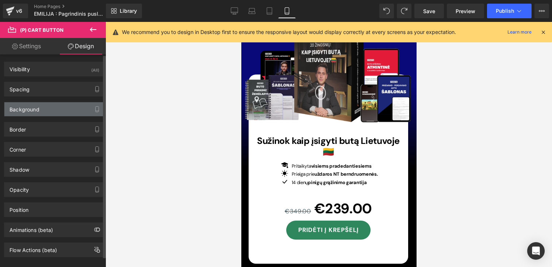
click at [32, 106] on div "Background" at bounding box center [24, 107] width 30 height 10
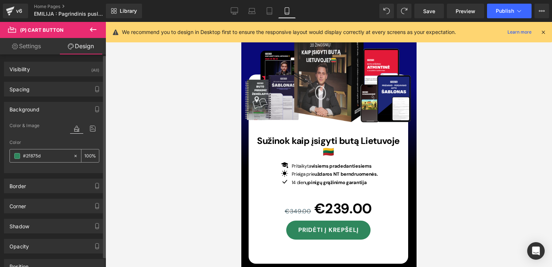
click at [43, 162] on div "#2f875d" at bounding box center [41, 155] width 63 height 13
click at [43, 158] on input "#2f875d" at bounding box center [46, 156] width 47 height 8
click at [241, 22] on div at bounding box center [241, 22] width 0 height 0
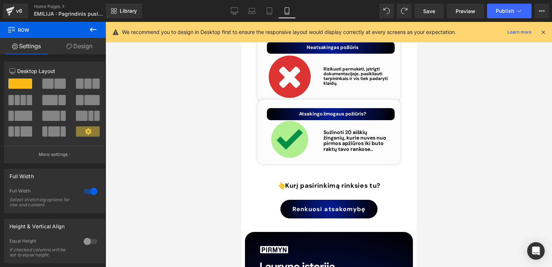
scroll to position [3513, 0]
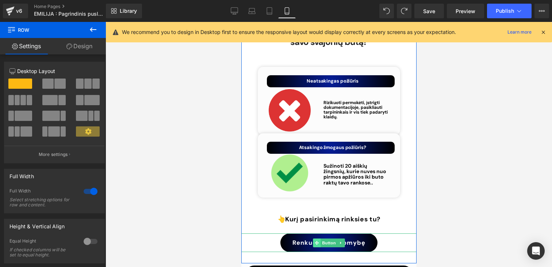
click at [317, 241] on icon at bounding box center [316, 243] width 4 height 4
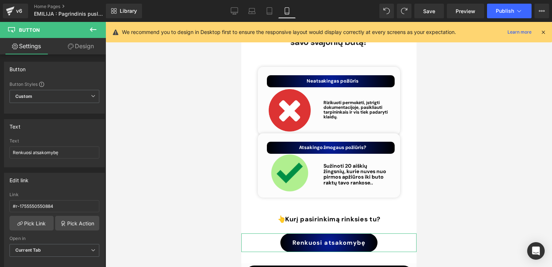
click at [73, 50] on link "Design" at bounding box center [80, 46] width 53 height 16
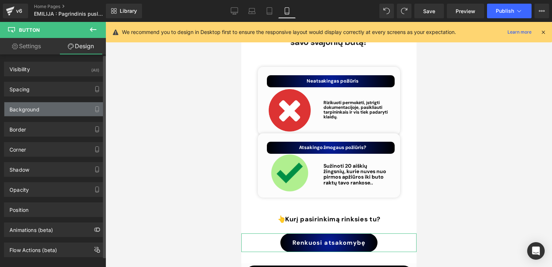
click at [38, 111] on div "Background" at bounding box center [24, 107] width 30 height 10
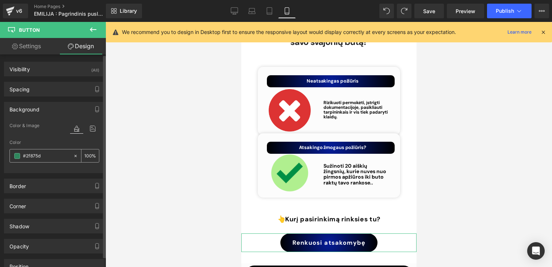
click at [39, 157] on input "#2f875d" at bounding box center [46, 156] width 47 height 8
paste input "d"
type input "#2f875dd"
click at [96, 107] on icon "button" at bounding box center [97, 109] width 3 height 5
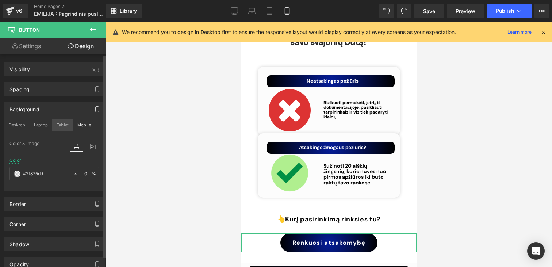
click at [60, 120] on button "Tablet" at bounding box center [62, 125] width 21 height 12
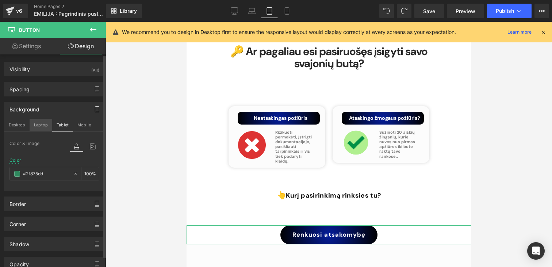
click at [45, 121] on button "Laptop" at bounding box center [41, 125] width 23 height 12
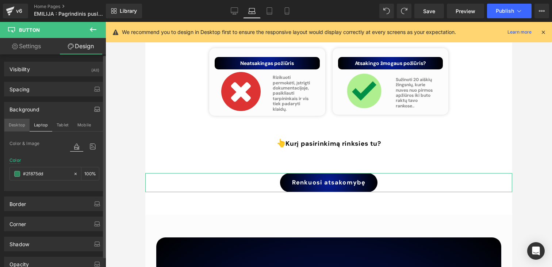
click at [17, 122] on button "Desktop" at bounding box center [16, 125] width 25 height 12
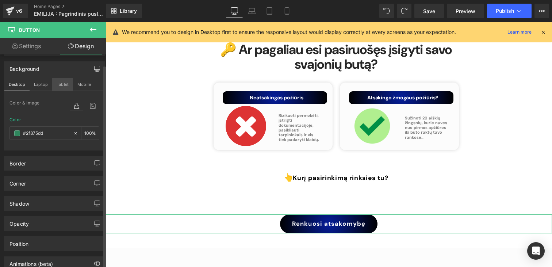
scroll to position [42, 0]
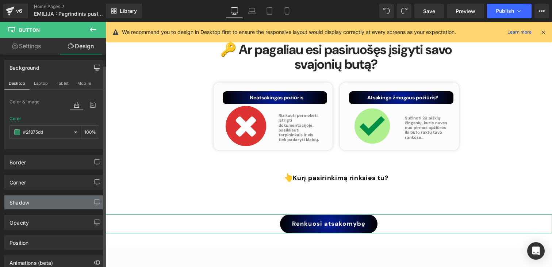
click at [45, 201] on div "Shadow" at bounding box center [54, 202] width 100 height 14
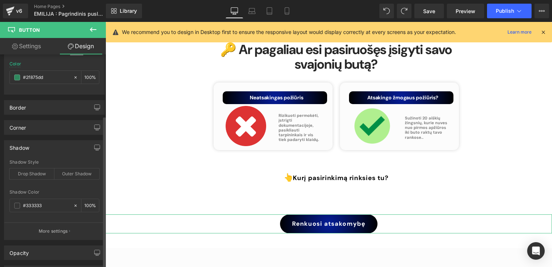
scroll to position [107, 0]
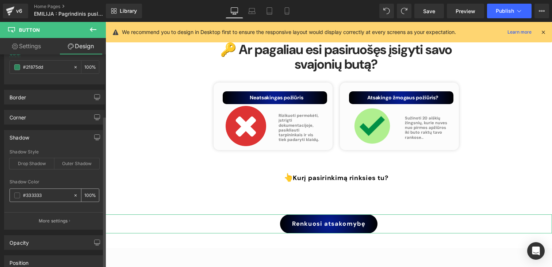
click at [46, 194] on input "#333333" at bounding box center [46, 195] width 47 height 8
paste input "2f875d"
type input "#2f875d"
click at [84, 178] on div "Shadow Style Drop Shadow Outer Shadow Shadow Color #2f875d 100 % More settings" at bounding box center [54, 189] width 100 height 80
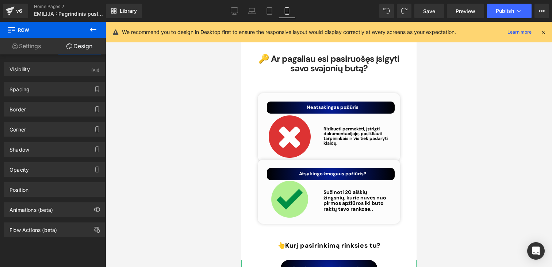
scroll to position [3457, 0]
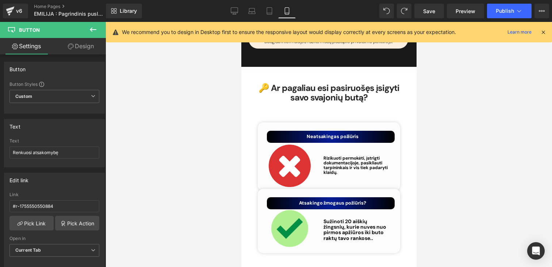
click at [75, 49] on link "Design" at bounding box center [80, 46] width 53 height 16
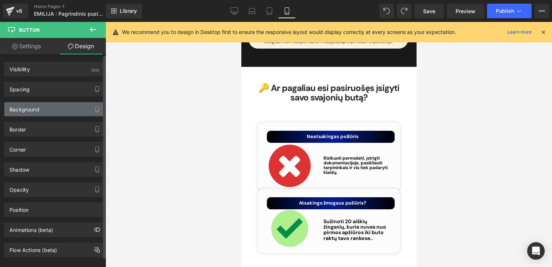
click at [31, 107] on div "Background" at bounding box center [24, 107] width 30 height 10
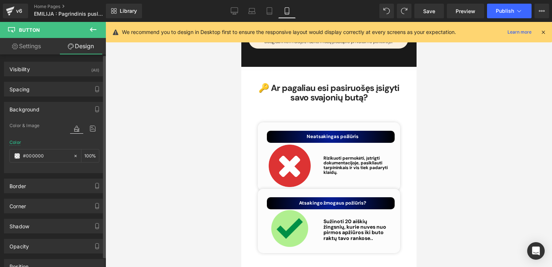
click at [31, 107] on div "Background" at bounding box center [24, 107] width 30 height 10
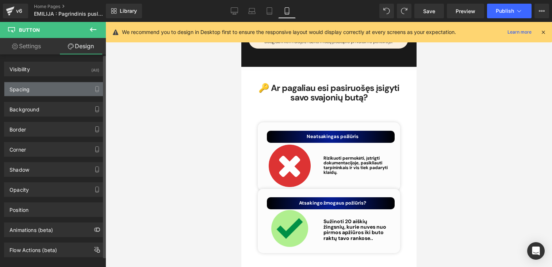
scroll to position [11, 0]
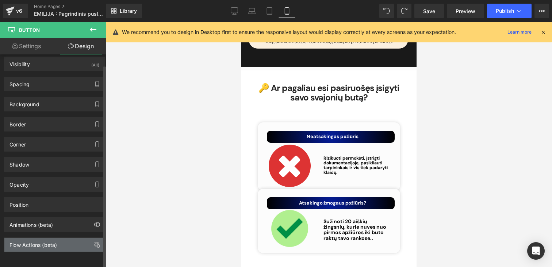
click at [59, 238] on div "Flow Actions (beta)" at bounding box center [54, 245] width 100 height 14
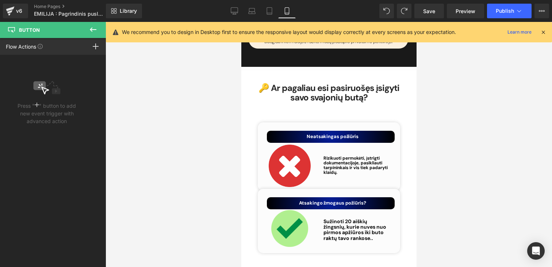
click at [88, 32] on button at bounding box center [93, 30] width 26 height 16
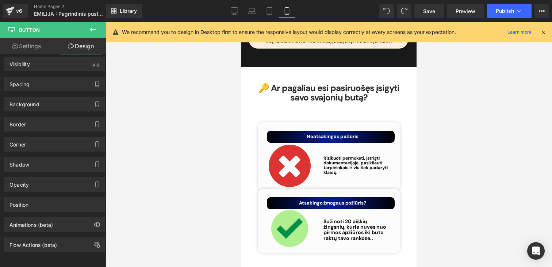
click at [34, 47] on link "Settings" at bounding box center [26, 46] width 53 height 16
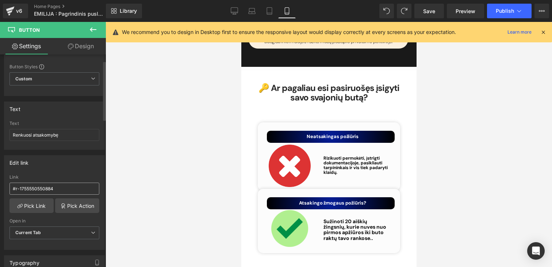
scroll to position [0, 0]
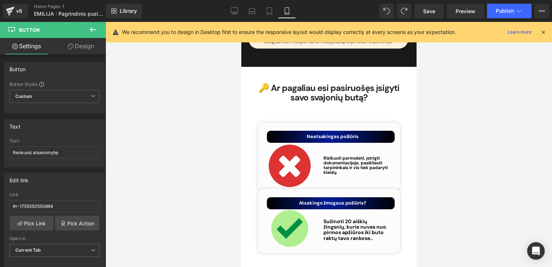
click at [71, 44] on icon at bounding box center [71, 46] width 6 height 6
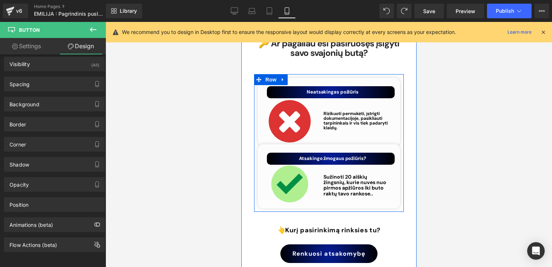
scroll to position [3554, 0]
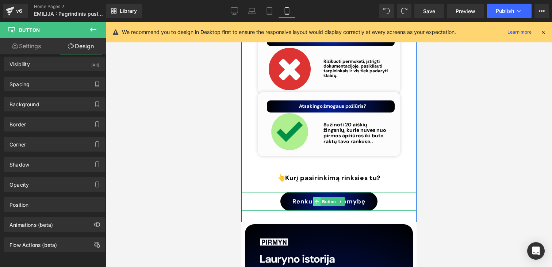
click at [315, 199] on icon at bounding box center [316, 201] width 4 height 4
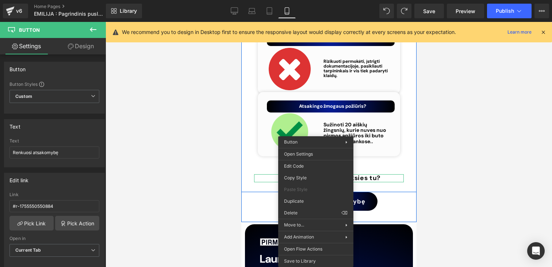
click at [256, 174] on h1 "👆 Kurį pasirinkimą rinksies tu?" at bounding box center [329, 178] width 150 height 8
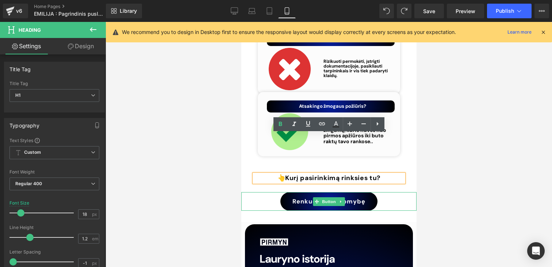
click at [287, 192] on link "Renkuosi atsakomybę" at bounding box center [328, 201] width 97 height 19
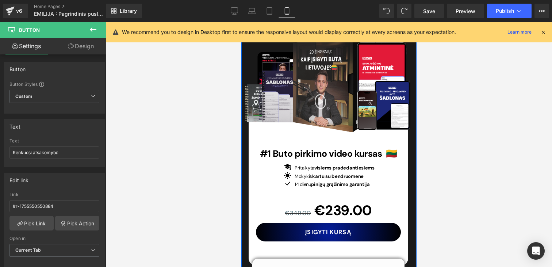
scroll to position [2690, 0]
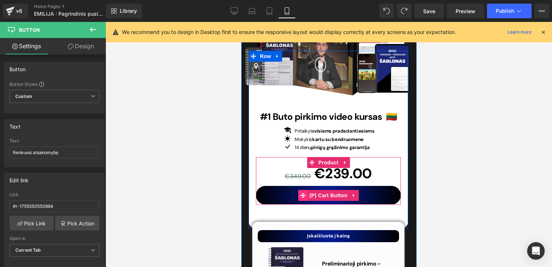
click at [302, 192] on icon at bounding box center [302, 194] width 5 height 5
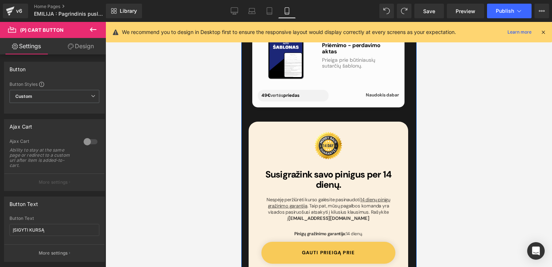
scroll to position [3212, 0]
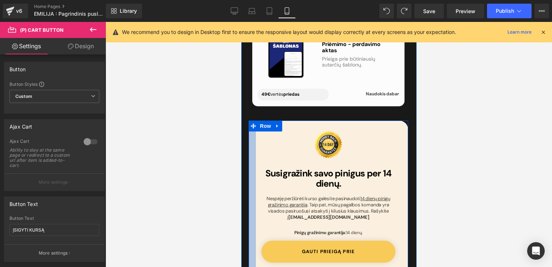
click at [279, 151] on div "Image Susigražink savo pinigus per 14 dienų. Heading Nespėję peržiūrėti kurso g…" at bounding box center [328, 207] width 160 height 174
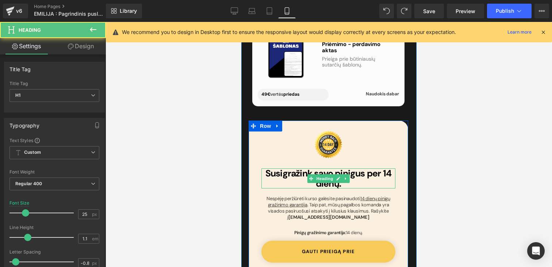
click at [282, 167] on span "Susigražink savo pinigus per 14 dienų." at bounding box center [328, 178] width 126 height 22
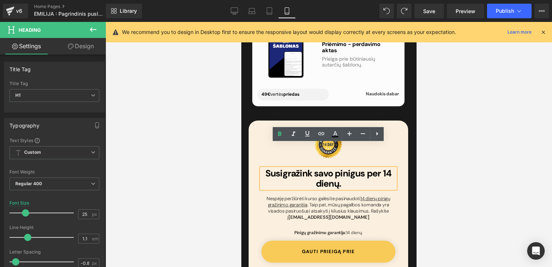
click at [282, 167] on span "Susigražink savo pinigus per 14 dienų." at bounding box center [328, 178] width 126 height 22
click at [327, 167] on span "Susigražink savo pinigus per 14 dienų." at bounding box center [328, 178] width 126 height 22
click at [377, 167] on span "Susigražink savo pinigus per 14 dienų." at bounding box center [328, 178] width 126 height 22
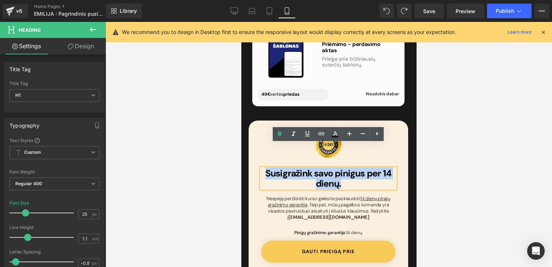
drag, startPoint x: 346, startPoint y: 157, endPoint x: 249, endPoint y: 149, distance: 97.4
click at [249, 149] on div "Image Susigražink savo pinigus per 14 dienų. Heading Nespėję peržiūrėti kurso g…" at bounding box center [328, 207] width 160 height 174
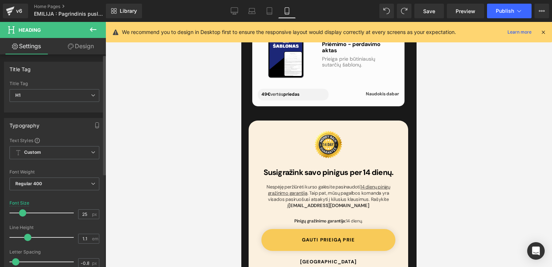
click at [22, 214] on span at bounding box center [22, 212] width 7 height 7
click at [272, 10] on icon at bounding box center [269, 10] width 7 height 7
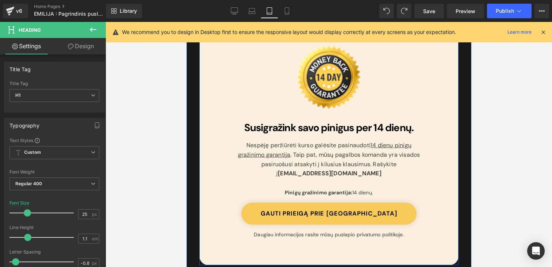
scroll to position [2852, 0]
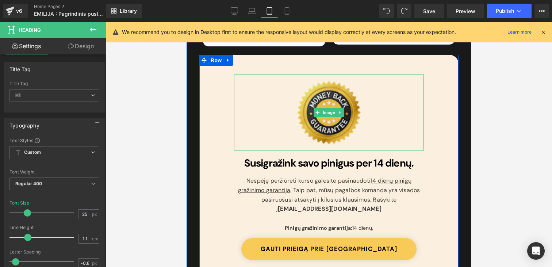
click at [332, 82] on img at bounding box center [329, 112] width 76 height 76
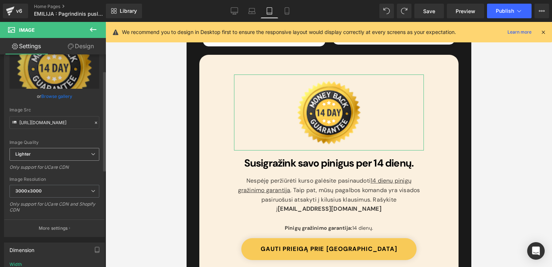
scroll to position [36, 0]
click at [45, 189] on span "3000x3000" at bounding box center [54, 189] width 90 height 13
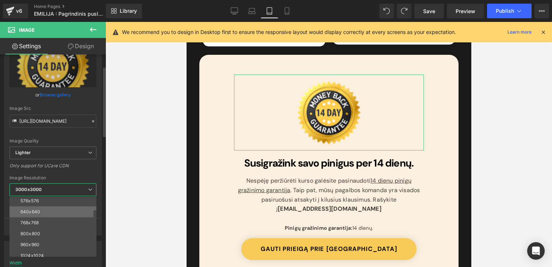
scroll to position [104, 0]
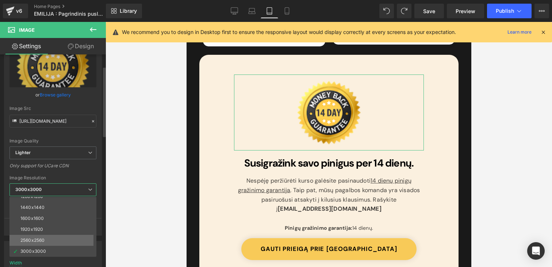
click at [29, 238] on div "2560x2560" at bounding box center [32, 240] width 24 height 5
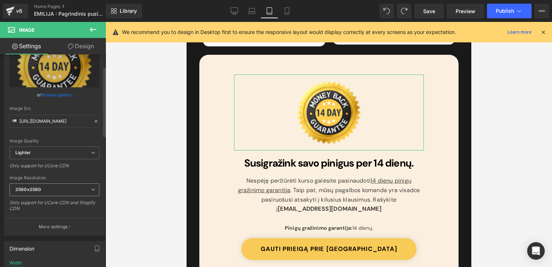
click at [34, 187] on span "2560x2560" at bounding box center [54, 189] width 90 height 13
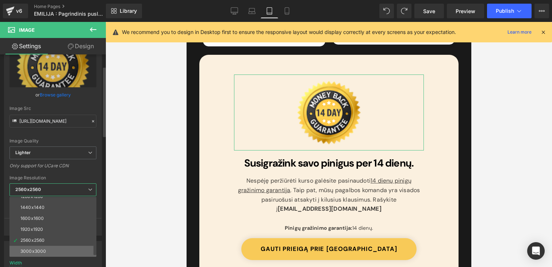
click at [31, 250] on div "3000x3000" at bounding box center [33, 251] width 26 height 5
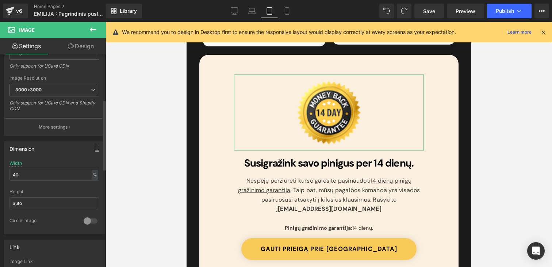
scroll to position [145, 0]
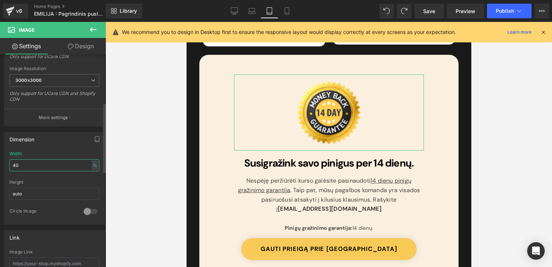
click at [24, 167] on input "40" at bounding box center [54, 165] width 90 height 12
type input "4"
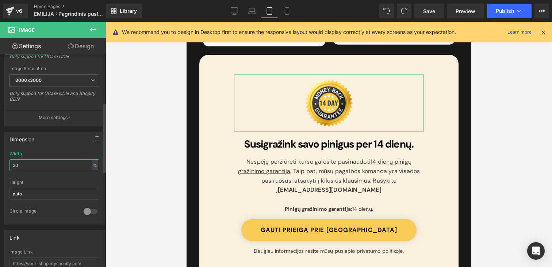
type input "3"
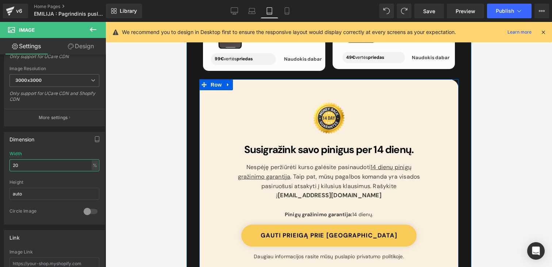
scroll to position [2827, 0]
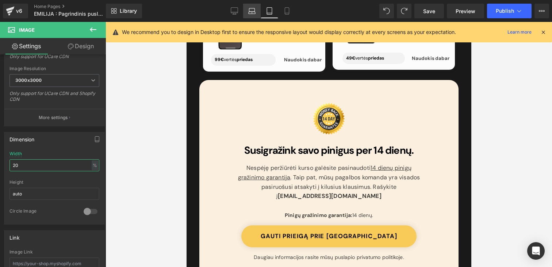
type input "20"
click at [253, 7] on icon at bounding box center [251, 10] width 7 height 7
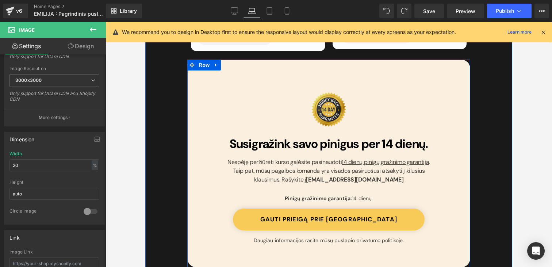
scroll to position [2883, 0]
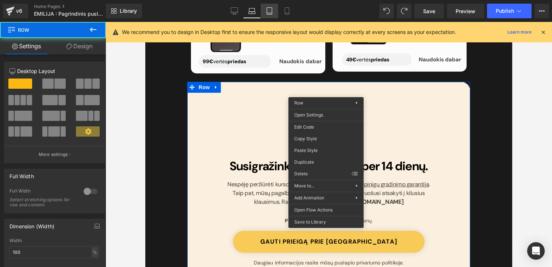
click at [266, 12] on icon at bounding box center [269, 10] width 7 height 7
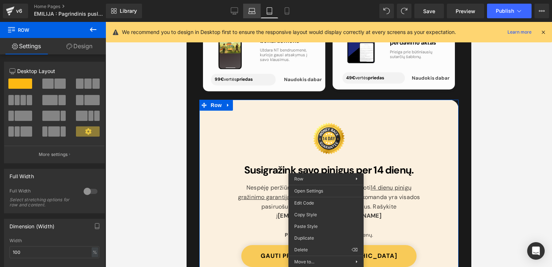
click at [255, 12] on icon at bounding box center [252, 13] width 7 height 2
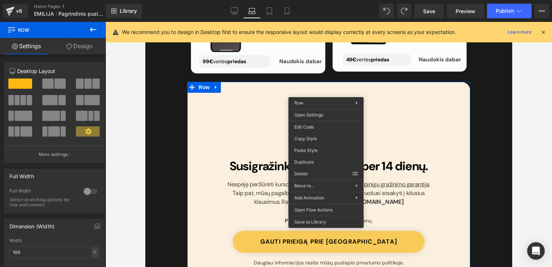
click at [279, 173] on h1 "Susigražink savo pinigus per 14 dienų." at bounding box center [329, 166] width 206 height 13
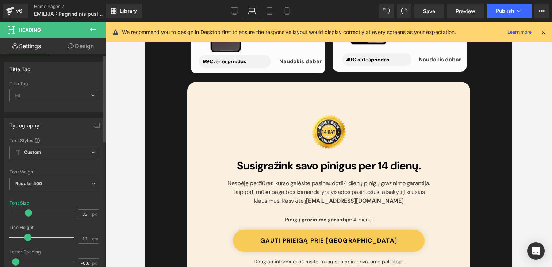
click at [29, 214] on span at bounding box center [28, 212] width 7 height 7
click at [232, 7] on link "Desktop" at bounding box center [235, 11] width 18 height 15
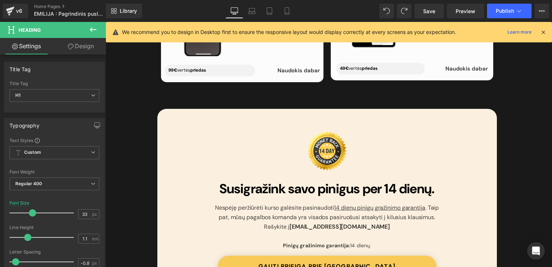
scroll to position [2766, 0]
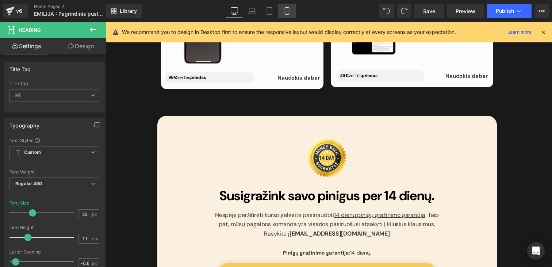
click at [289, 12] on icon at bounding box center [287, 11] width 4 height 7
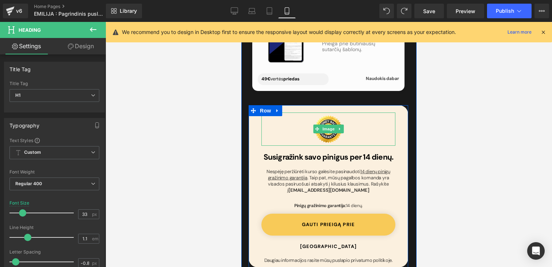
scroll to position [3244, 0]
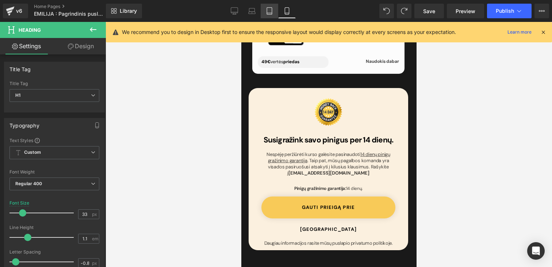
click at [274, 8] on link "Tablet" at bounding box center [270, 11] width 18 height 15
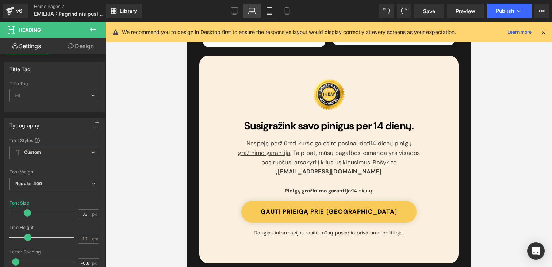
click at [247, 11] on link "Laptop" at bounding box center [252, 11] width 18 height 15
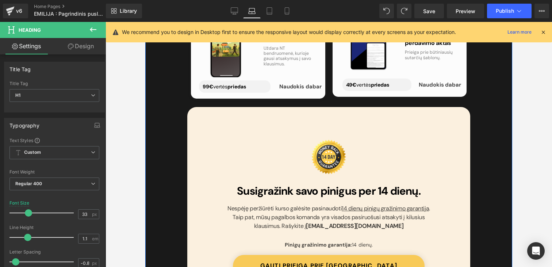
scroll to position [2905, 0]
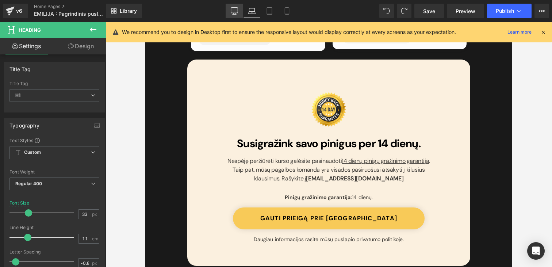
click at [235, 6] on link "Desktop" at bounding box center [235, 11] width 18 height 15
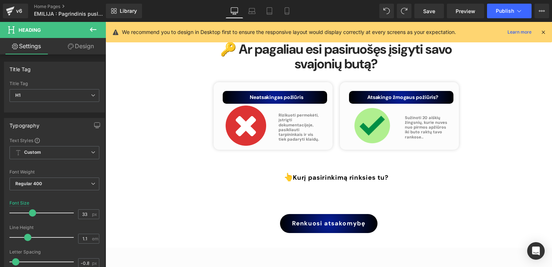
scroll to position [3081, 0]
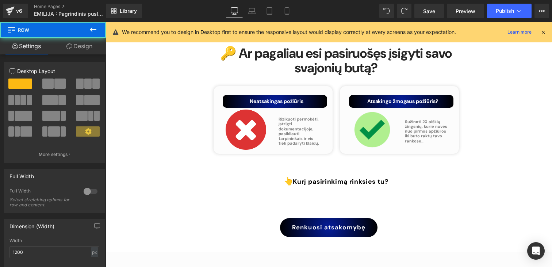
click at [326, 171] on div "🔑 Ar pagaliau esi pasiruošęs įsigyti savo svajonių butą? Heading Your heading t…" at bounding box center [329, 115] width 438 height 205
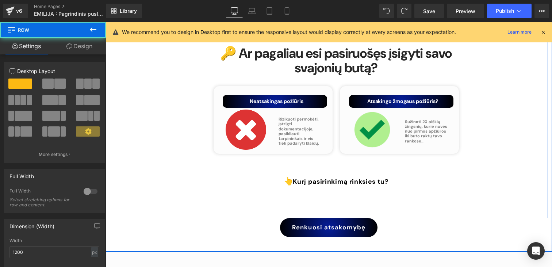
click at [326, 168] on div "🔑 Ar pagaliau esi pasiruošęs įsigyti savo svajonių butą? Heading Your heading t…" at bounding box center [329, 115] width 438 height 205
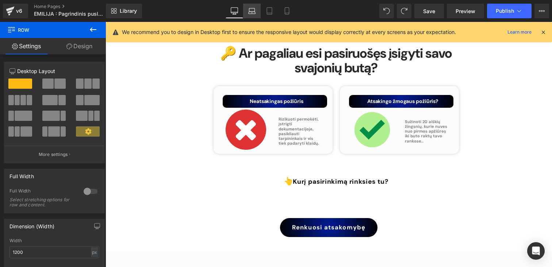
click at [250, 12] on icon at bounding box center [251, 10] width 7 height 7
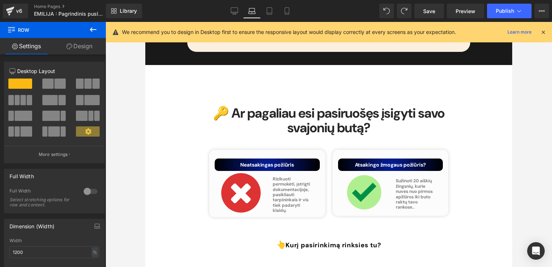
scroll to position [3143, 0]
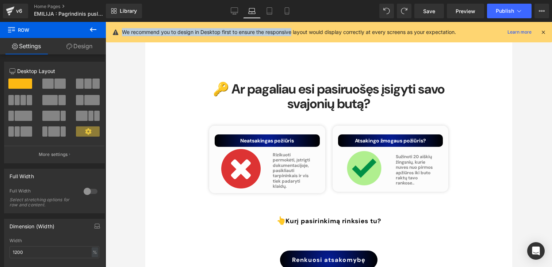
drag, startPoint x: 418, startPoint y: 29, endPoint x: 408, endPoint y: 142, distance: 112.9
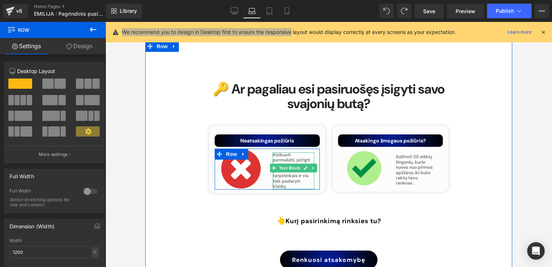
click at [292, 158] on p "Rizikuoti permokėti, įstrigti dokumentacijoje, pasikliauti tarpininkais ir vis …" at bounding box center [294, 170] width 42 height 37
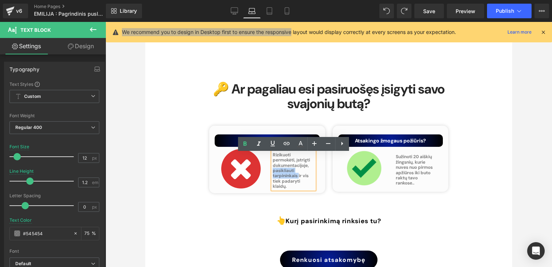
drag, startPoint x: 273, startPoint y: 171, endPoint x: 298, endPoint y: 175, distance: 25.5
click at [298, 175] on span "Rizikuoti permokėti, įstrigti dokumentacijoje, pasikliauti tarpininkais ir vis …" at bounding box center [291, 170] width 37 height 37
drag, startPoint x: 279, startPoint y: 184, endPoint x: 303, endPoint y: 176, distance: 25.5
click at [303, 176] on span "Rizikuoti permokėti, įstrigti dokumentacijoje, pasikliauti tarpininkais ir vis …" at bounding box center [291, 170] width 37 height 37
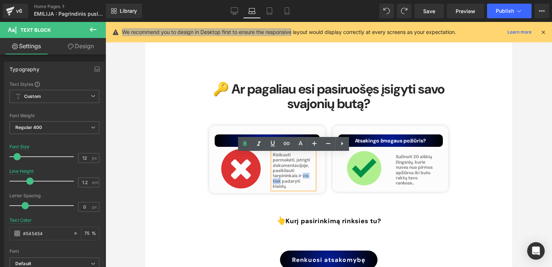
drag, startPoint x: 303, startPoint y: 176, endPoint x: 280, endPoint y: 181, distance: 23.8
click at [280, 181] on span "Rizikuoti permokėti, įstrigti dokumentacijoje, pasikliauti tarpininkais ir vis …" at bounding box center [291, 170] width 37 height 37
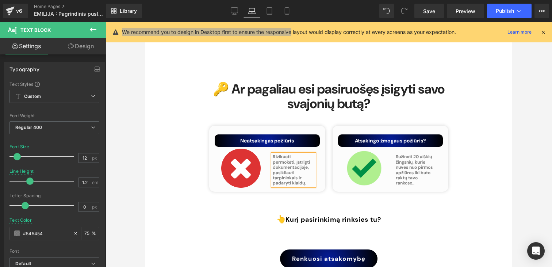
click at [392, 197] on div "Neatsakingas p ožiūris Text Block Image Rizikuoti permokėti, įstrigti dokumenta…" at bounding box center [329, 158] width 246 height 84
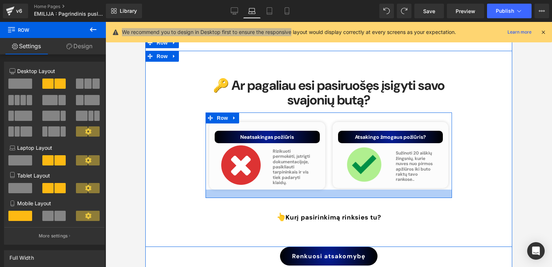
scroll to position [3147, 0]
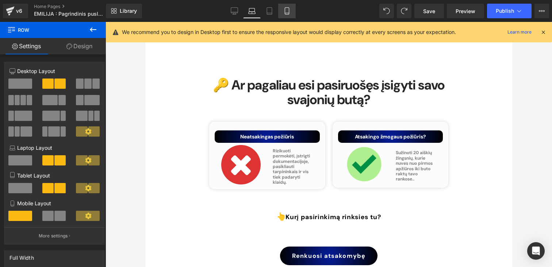
click at [291, 11] on icon at bounding box center [286, 10] width 7 height 7
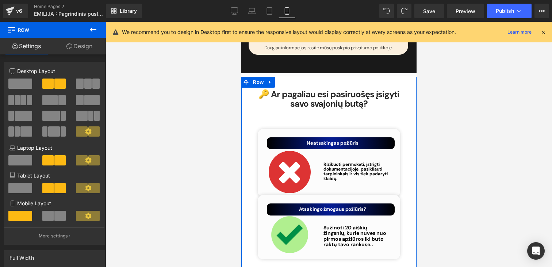
scroll to position [3465, 0]
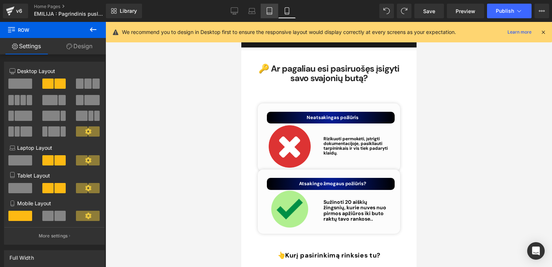
click at [271, 11] on icon at bounding box center [269, 10] width 7 height 7
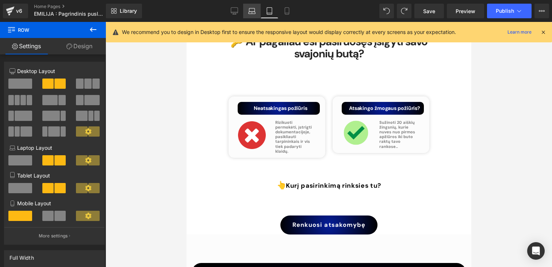
click at [254, 11] on icon at bounding box center [251, 10] width 7 height 7
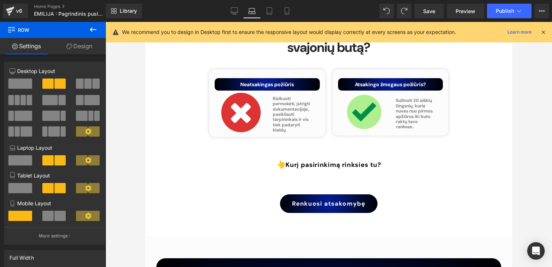
scroll to position [3200, 0]
click at [269, 11] on icon at bounding box center [269, 10] width 7 height 7
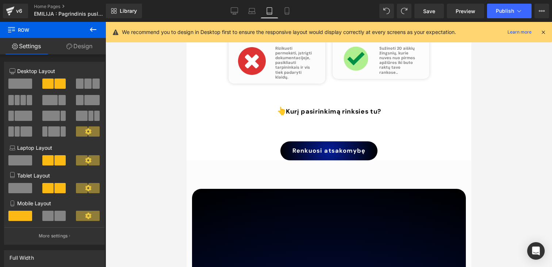
scroll to position [3126, 0]
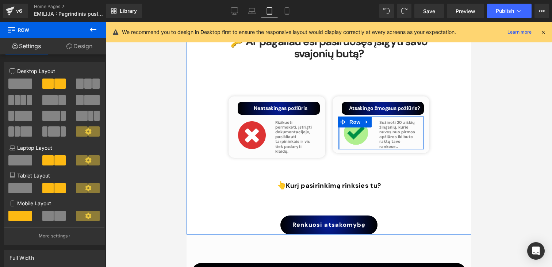
click at [338, 116] on div "Image Sužinoti 20 aiškių žingsnių, kurie nuves nuo pirmos apžiūros iki buto rak…" at bounding box center [381, 132] width 86 height 33
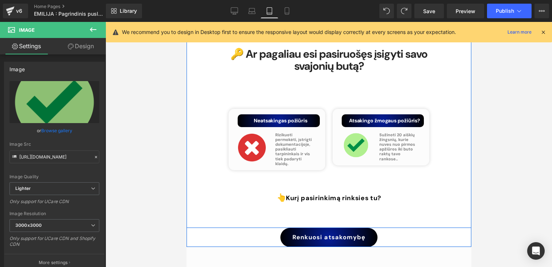
scroll to position [3107, 0]
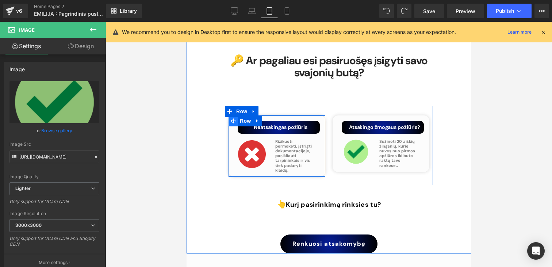
click at [231, 118] on icon at bounding box center [232, 120] width 5 height 5
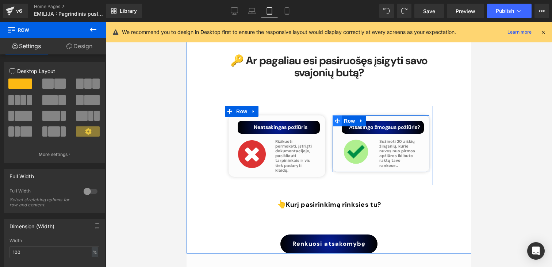
click at [335, 118] on icon at bounding box center [336, 120] width 5 height 5
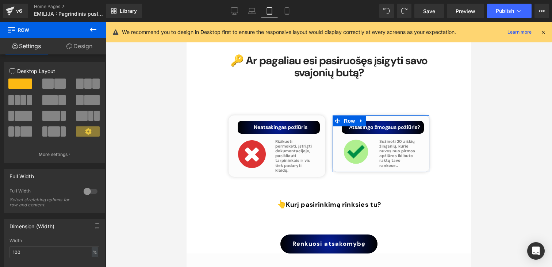
drag, startPoint x: 507, startPoint y: 177, endPoint x: 320, endPoint y: 155, distance: 187.9
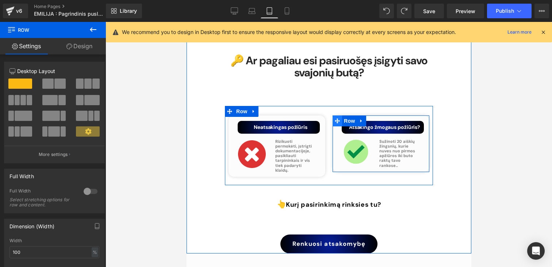
click at [338, 118] on icon at bounding box center [336, 120] width 5 height 5
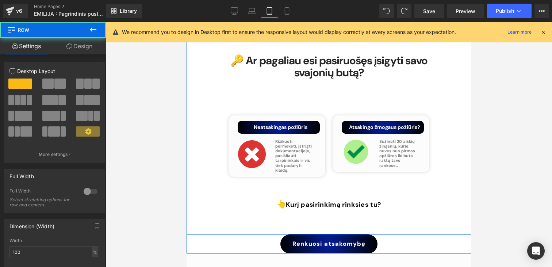
click at [456, 130] on div "🔑 Ar pagaliau esi pasiruošęs įsigyti savo svajonių butą? Heading Your heading t…" at bounding box center [328, 127] width 285 height 213
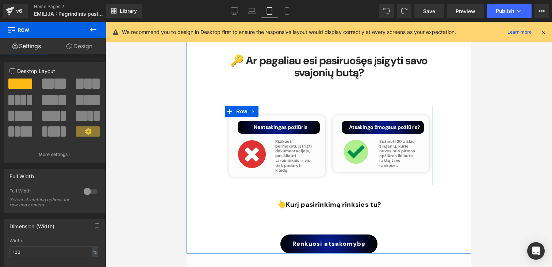
click at [318, 146] on icon at bounding box center [320, 148] width 4 height 4
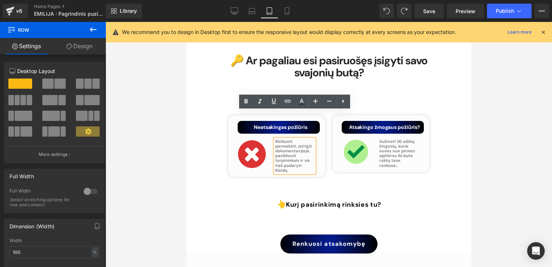
click at [234, 141] on div "Neatsakingas p ožiūris Text Block Image Rizikuoti permokėti, įstrigti dokumenta…" at bounding box center [276, 145] width 97 height 61
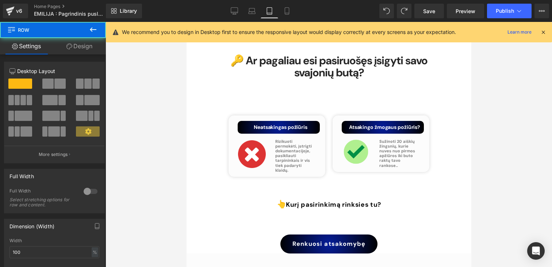
click at [234, 140] on div "Image Rizikuoti permokėti, įstrigti dokumentacijoje, pasikliauti tarpininkais i…" at bounding box center [277, 154] width 86 height 38
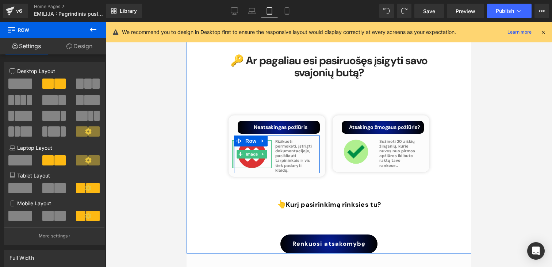
click at [233, 140] on div at bounding box center [233, 154] width 2 height 28
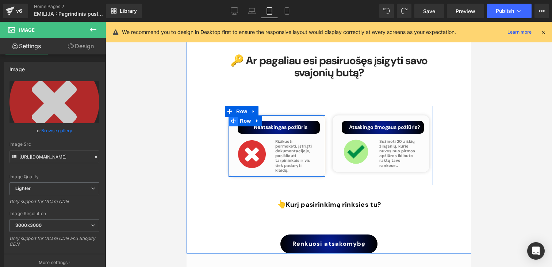
click at [231, 118] on icon at bounding box center [232, 120] width 5 height 5
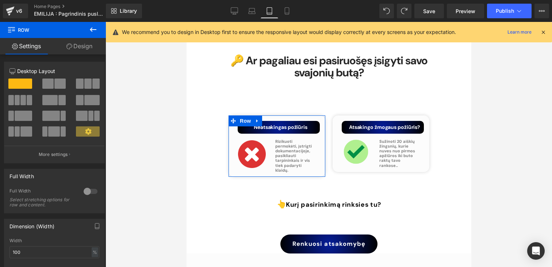
click at [72, 42] on link "Design" at bounding box center [79, 46] width 53 height 16
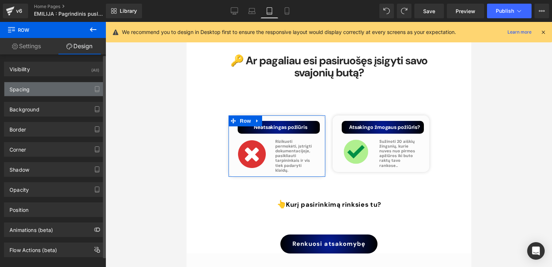
click at [40, 85] on div "Spacing" at bounding box center [54, 89] width 100 height 14
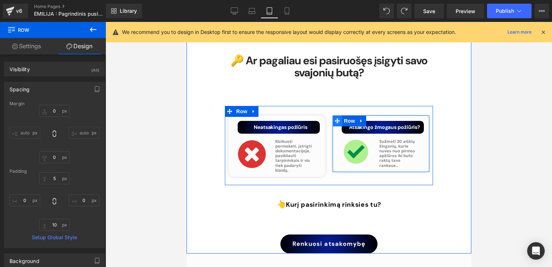
click at [336, 115] on span at bounding box center [336, 120] width 9 height 11
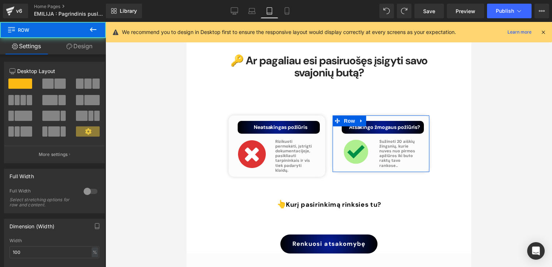
click at [72, 47] on link "Design" at bounding box center [79, 46] width 53 height 16
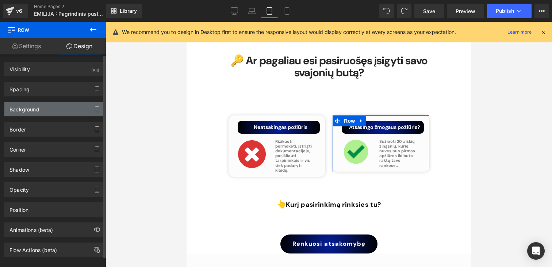
click at [68, 105] on div "Background" at bounding box center [54, 109] width 100 height 14
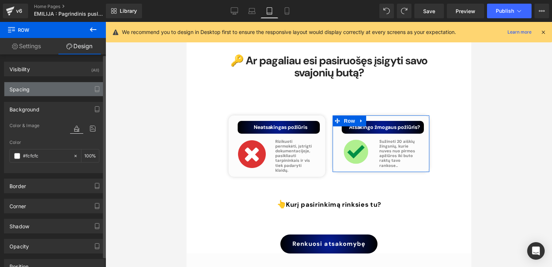
click at [61, 82] on div "Spacing" at bounding box center [54, 89] width 100 height 14
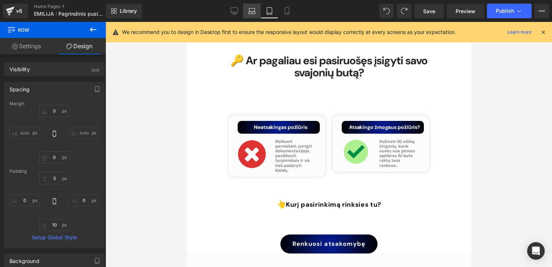
click at [254, 9] on icon at bounding box center [251, 10] width 7 height 7
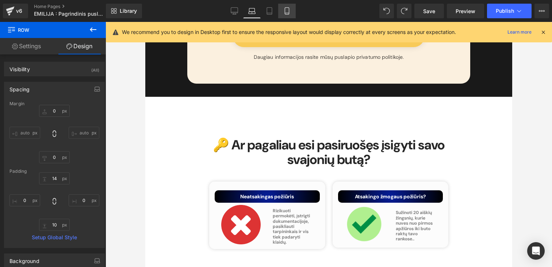
scroll to position [3200, 0]
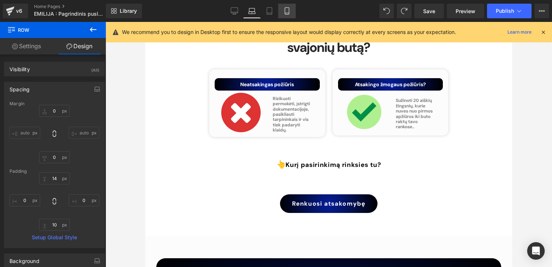
click at [287, 9] on icon at bounding box center [286, 10] width 7 height 7
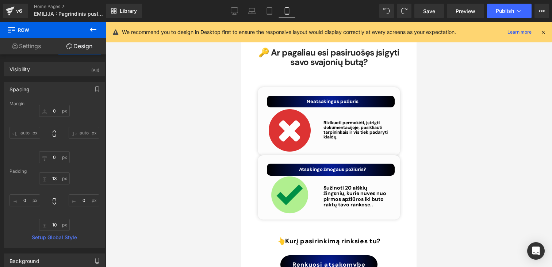
scroll to position [3476, 0]
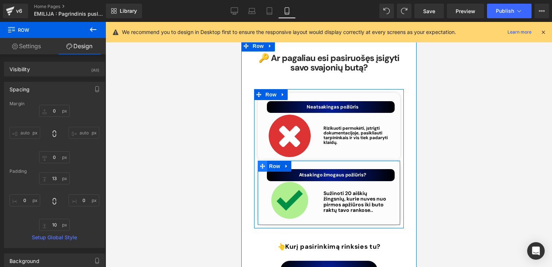
click at [264, 164] on icon at bounding box center [262, 166] width 5 height 5
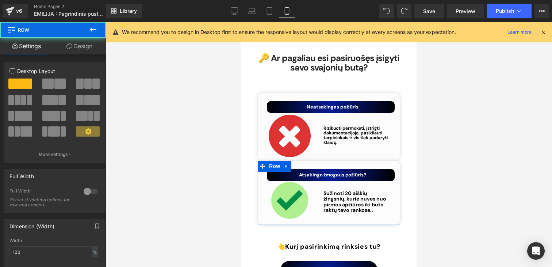
click at [55, 40] on link "Design" at bounding box center [79, 46] width 53 height 16
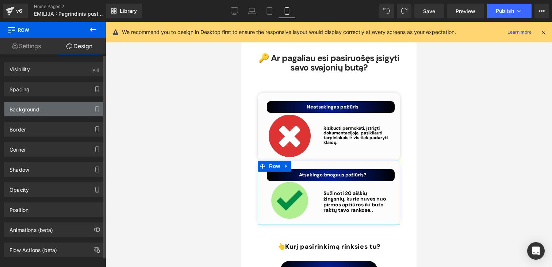
click at [47, 110] on div "Background" at bounding box center [54, 109] width 100 height 14
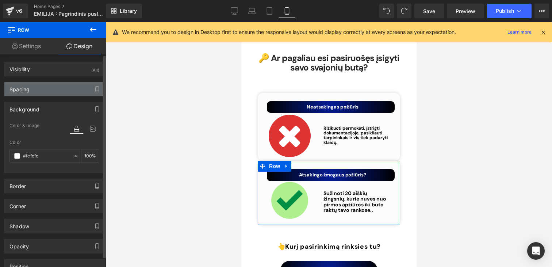
click at [41, 96] on div "Spacing" at bounding box center [54, 89] width 100 height 14
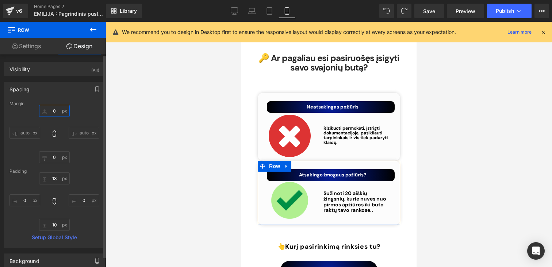
click at [54, 112] on input "text" at bounding box center [54, 111] width 31 height 12
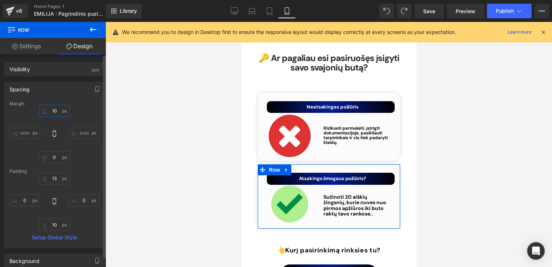
type input "1"
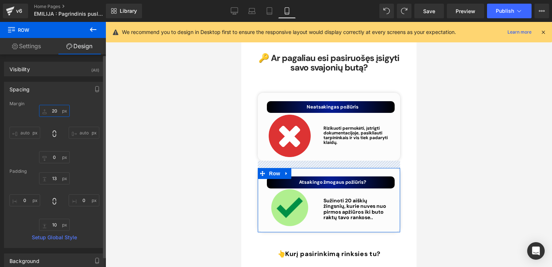
type input "2"
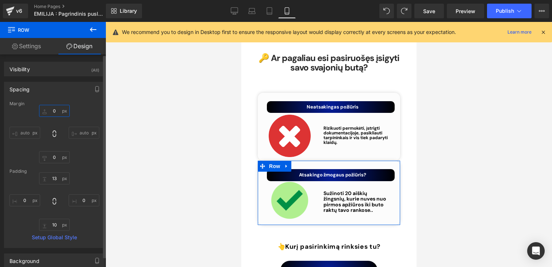
click at [55, 110] on input "text" at bounding box center [54, 111] width 31 height 12
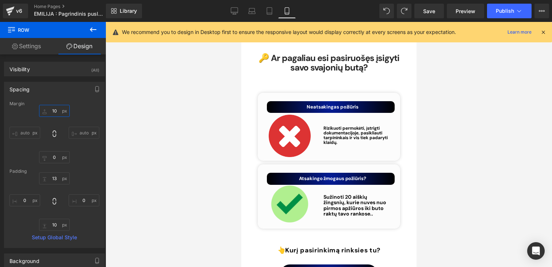
type input "10"
click at [455, 129] on div at bounding box center [328, 144] width 446 height 245
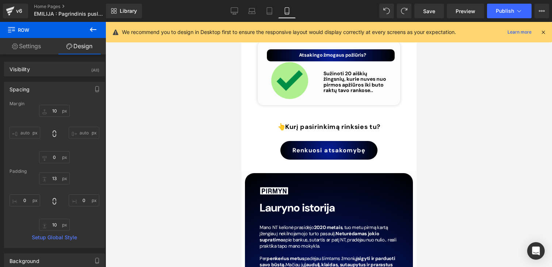
scroll to position [3545, 0]
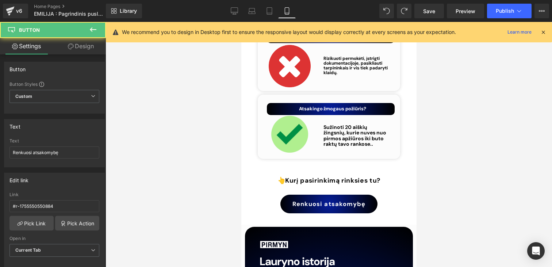
click at [320, 195] on div "Renkuosi atsakomybę Button" at bounding box center [328, 204] width 175 height 19
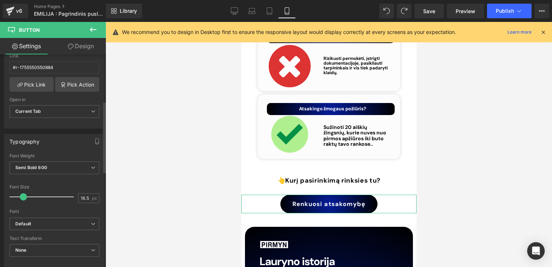
scroll to position [0, 0]
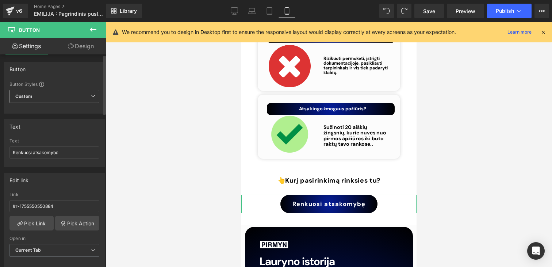
click at [58, 104] on div "Custom Setup Global Style Custom Setup Global Style" at bounding box center [54, 98] width 90 height 17
click at [41, 84] on span at bounding box center [41, 84] width 5 height 5
click at [62, 96] on span "Custom Setup Global Style" at bounding box center [54, 96] width 90 height 13
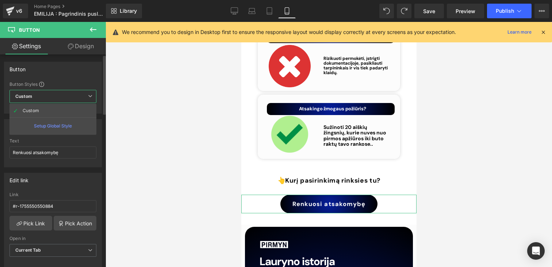
click at [58, 128] on div "Setup Global Style" at bounding box center [52, 125] width 87 height 17
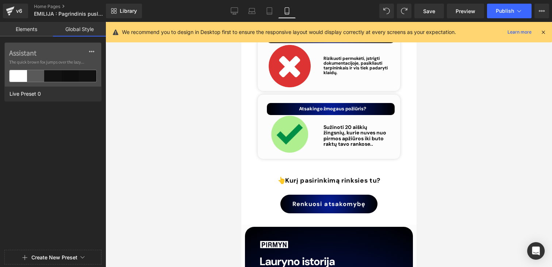
click at [33, 32] on link "Elements" at bounding box center [26, 29] width 53 height 15
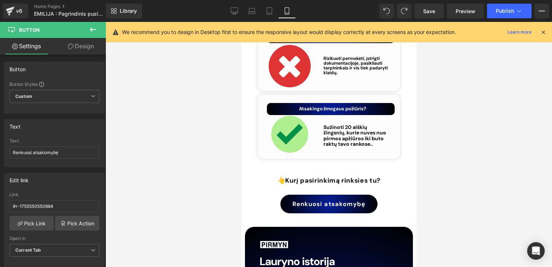
click at [92, 31] on icon at bounding box center [93, 29] width 9 height 9
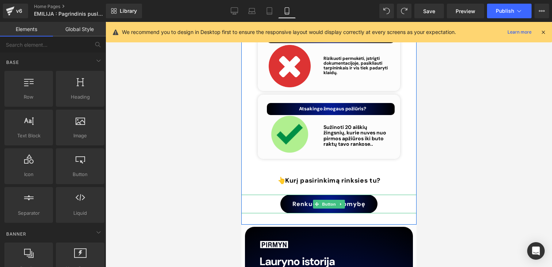
click at [306, 195] on link "Renkuosi atsakomybę" at bounding box center [328, 204] width 97 height 19
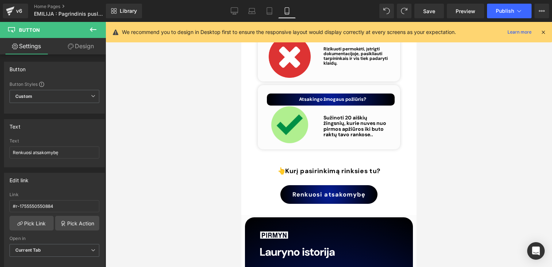
scroll to position [3476, 0]
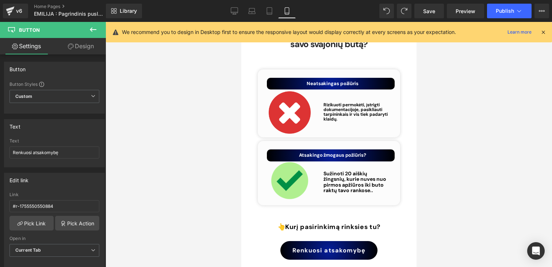
scroll to position [3508, 0]
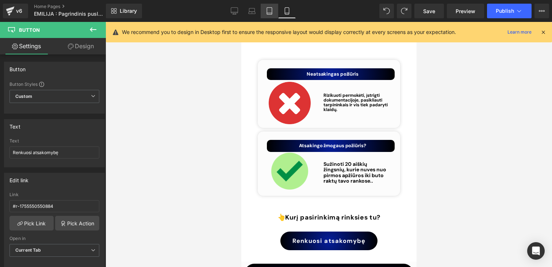
click at [262, 11] on link "Tablet" at bounding box center [270, 11] width 18 height 15
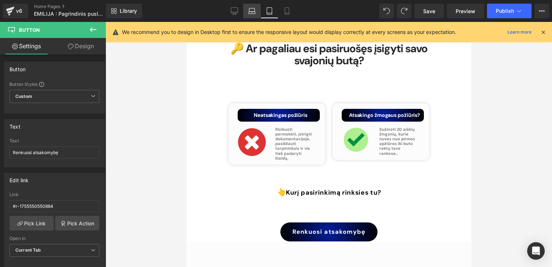
scroll to position [3119, 0]
click at [255, 11] on icon at bounding box center [251, 9] width 5 height 3
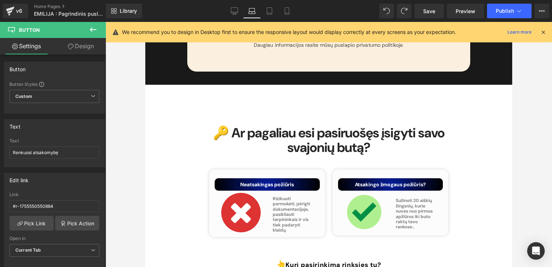
scroll to position [3221, 0]
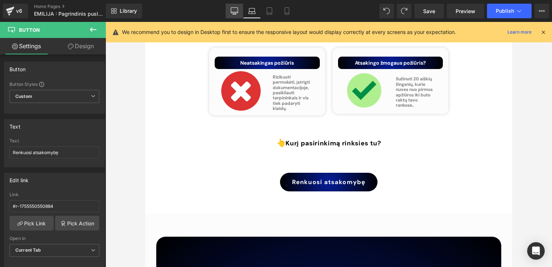
click at [235, 15] on link "Desktop" at bounding box center [235, 11] width 18 height 15
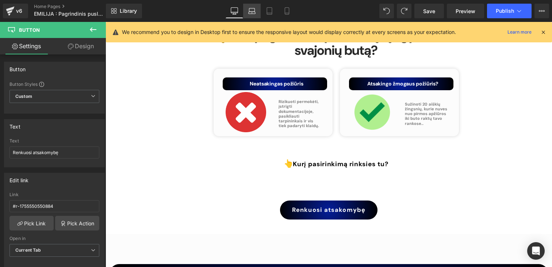
click at [250, 15] on link "Laptop" at bounding box center [252, 11] width 18 height 15
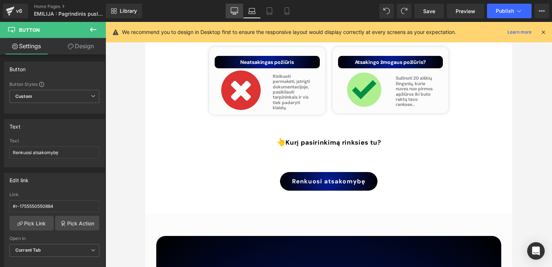
click at [240, 14] on link "Desktop" at bounding box center [235, 11] width 18 height 15
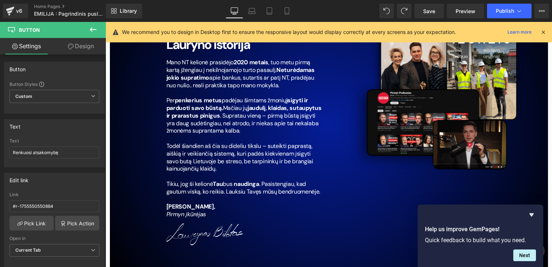
scroll to position [3445, 0]
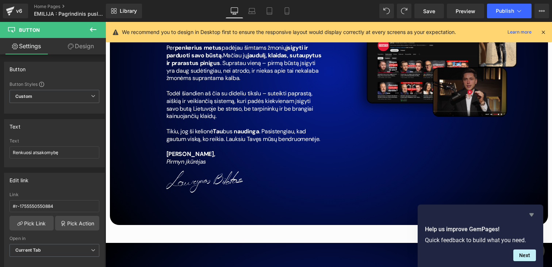
click at [530, 215] on icon "Hide survey" at bounding box center [531, 214] width 4 height 3
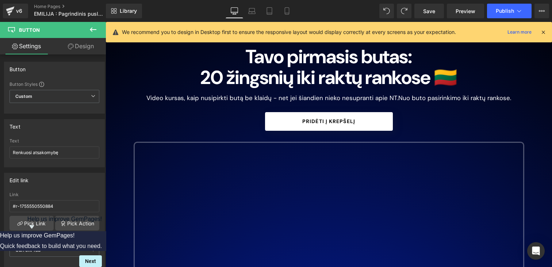
scroll to position [0, 0]
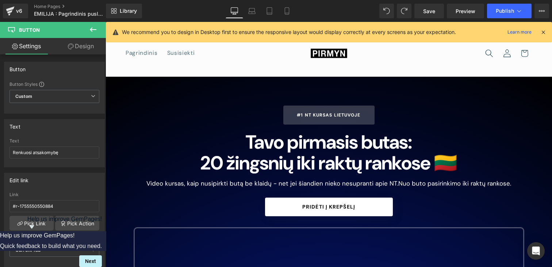
click at [499, 18] on div "Library Desktop Desktop Laptop Tablet Mobile Save Preview Publish Scheduled Vie…" at bounding box center [329, 11] width 446 height 22
click at [500, 16] on button "Publish" at bounding box center [509, 11] width 45 height 15
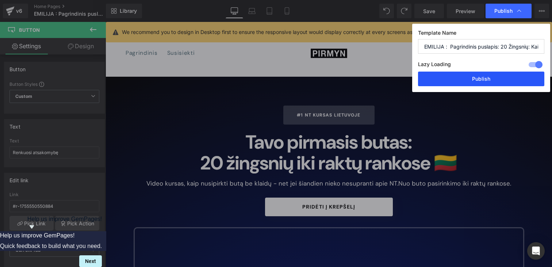
drag, startPoint x: 480, startPoint y: 78, endPoint x: 374, endPoint y: 126, distance: 116.3
click at [480, 78] on button "Publish" at bounding box center [481, 79] width 126 height 15
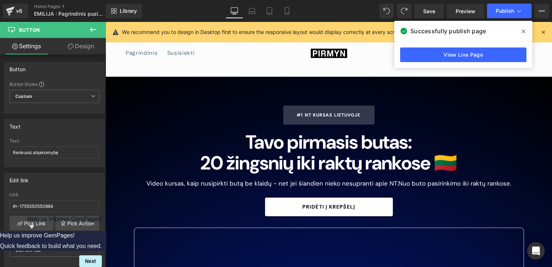
click at [524, 34] on icon at bounding box center [524, 31] width 4 height 6
